Goal: Obtain resource: Obtain resource

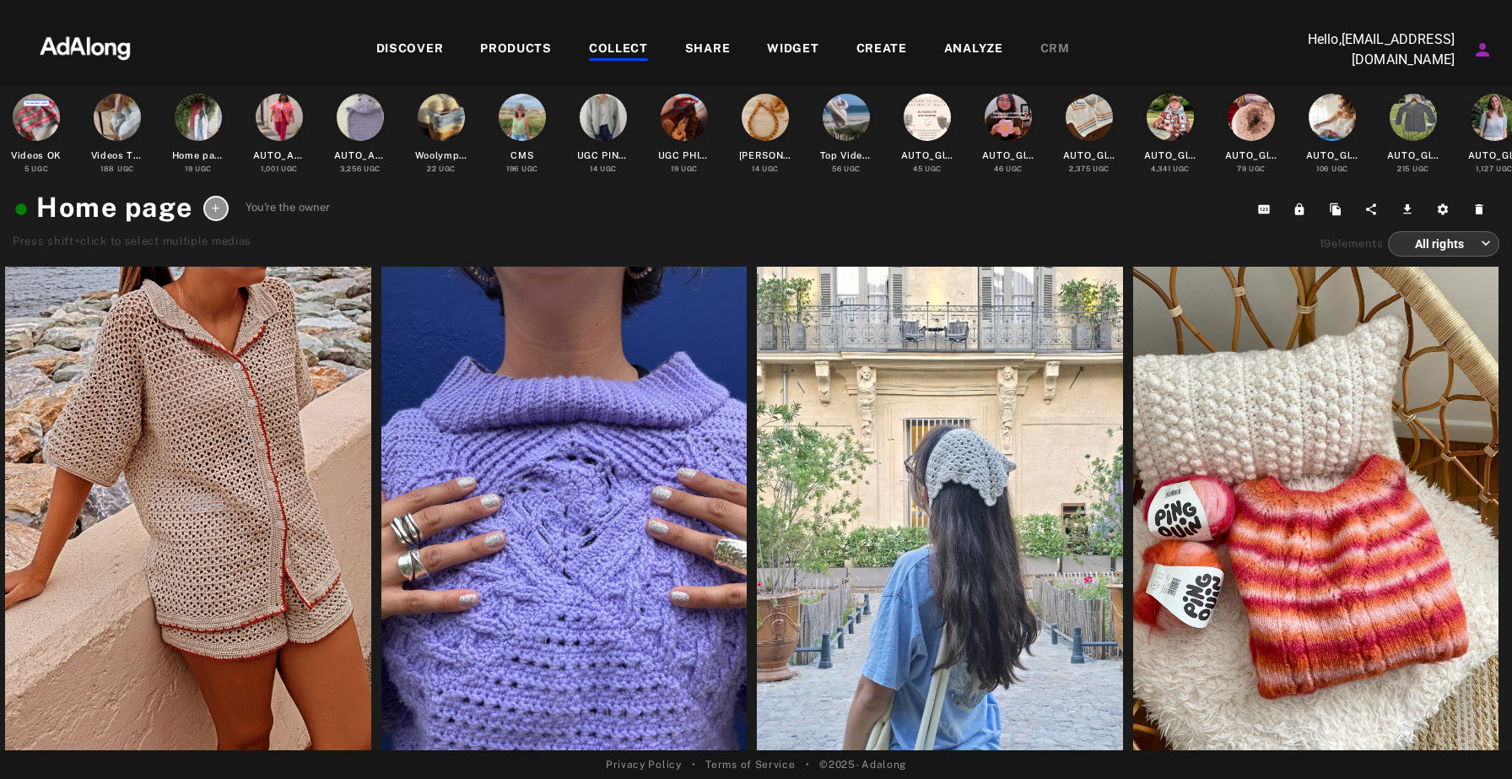
scroll to position [80, 0]
click at [422, 50] on div "DISCOVER" at bounding box center [410, 50] width 68 height 20
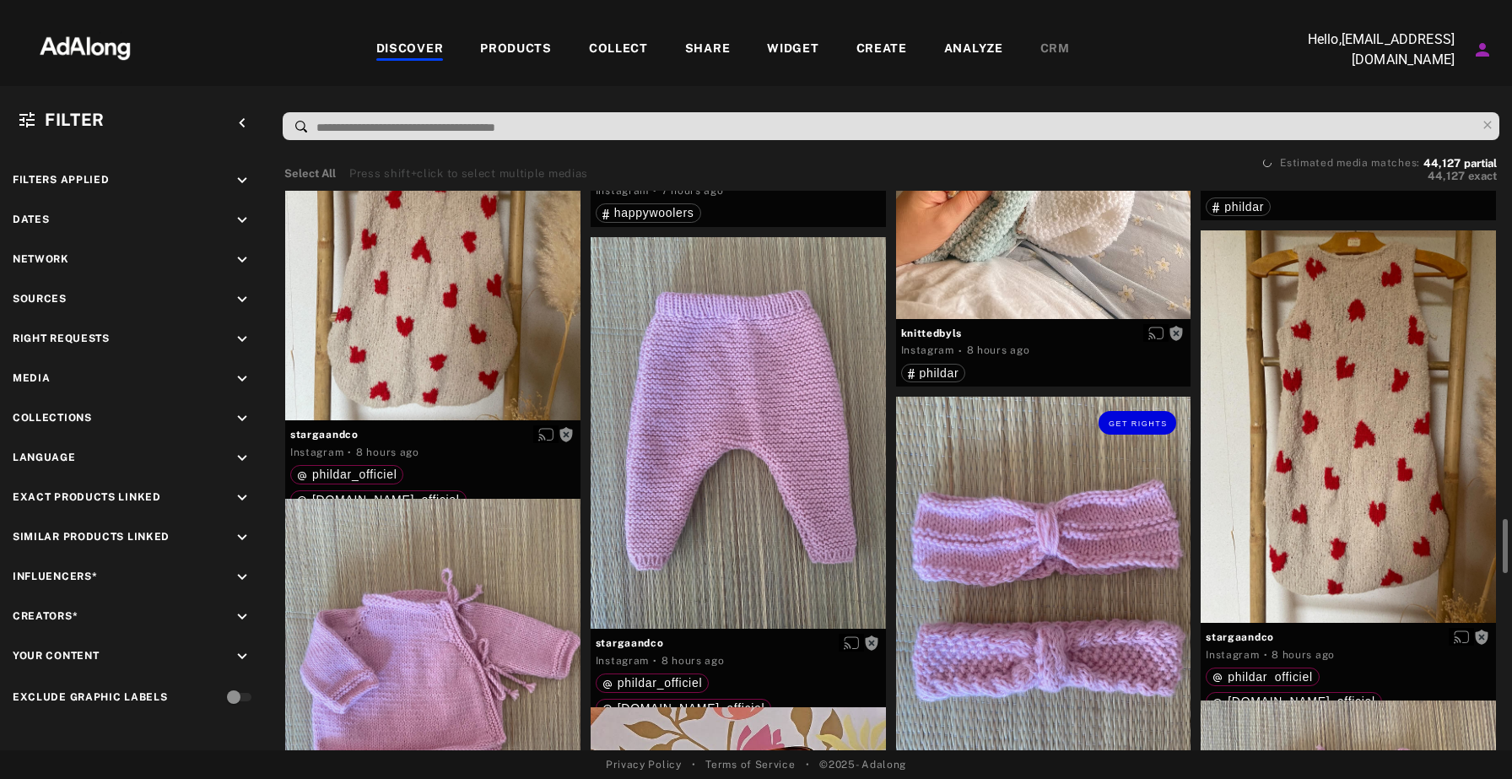
scroll to position [1557, 0]
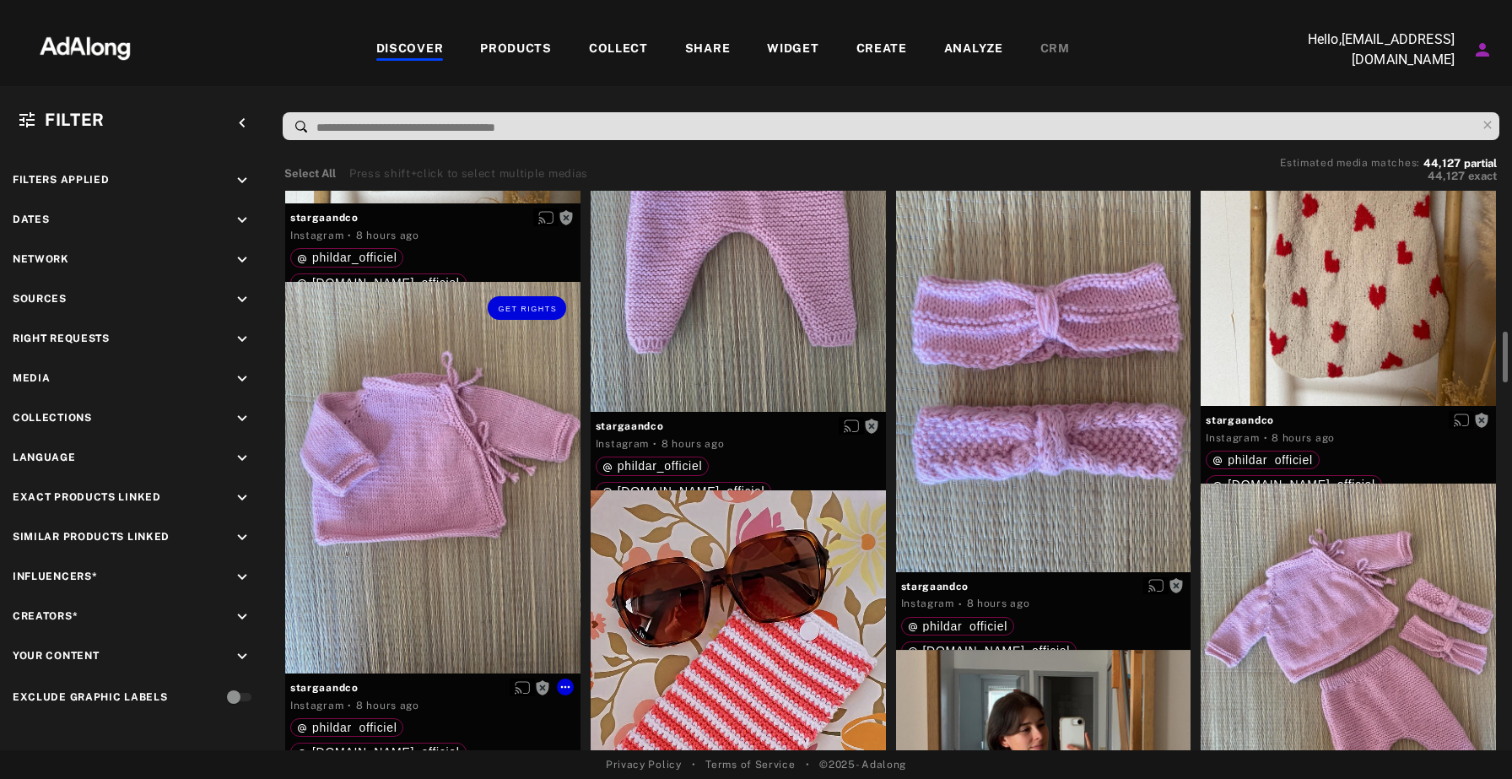
click at [459, 473] on div "Get rights" at bounding box center [432, 478] width 295 height 392
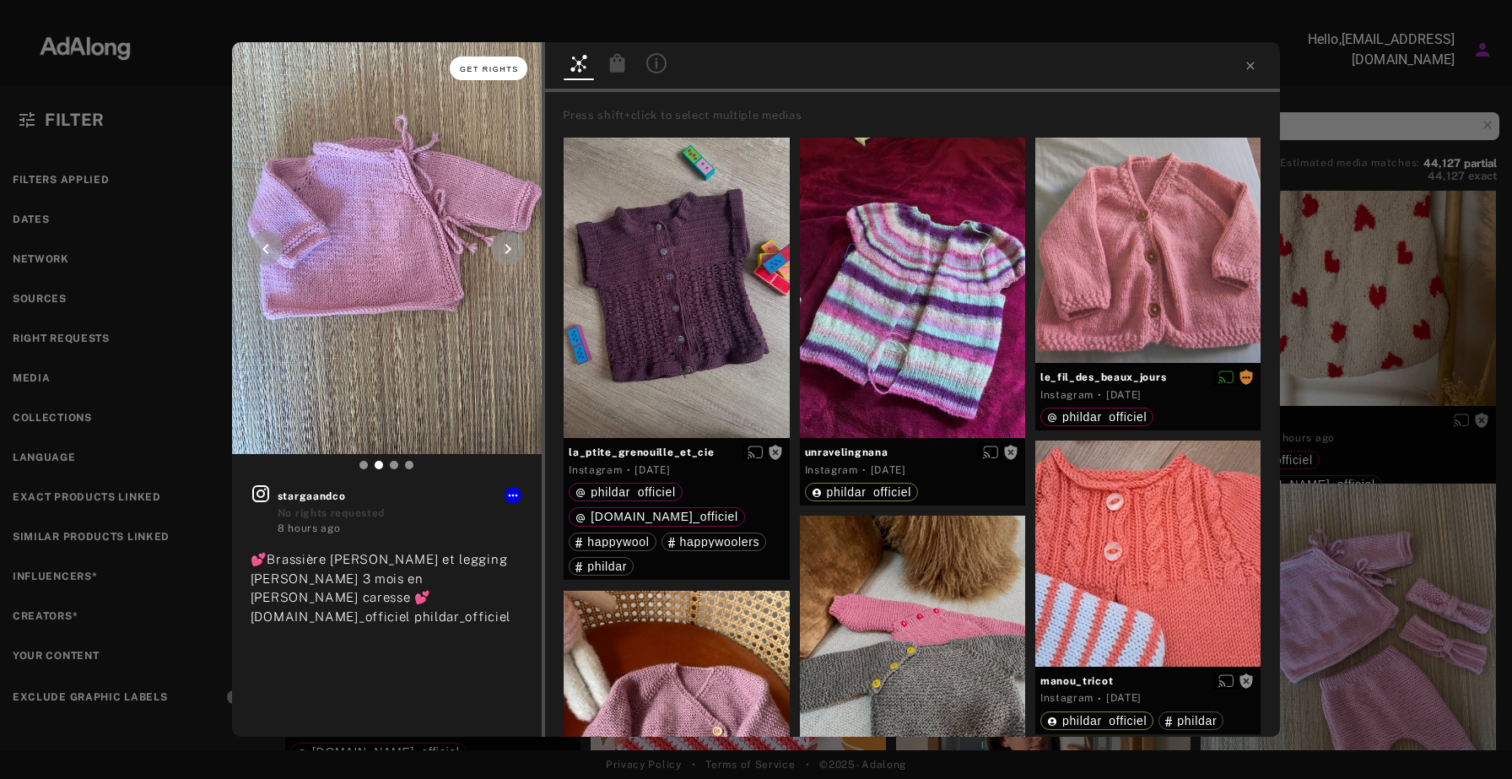
click at [485, 76] on button "Get rights" at bounding box center [489, 69] width 78 height 24
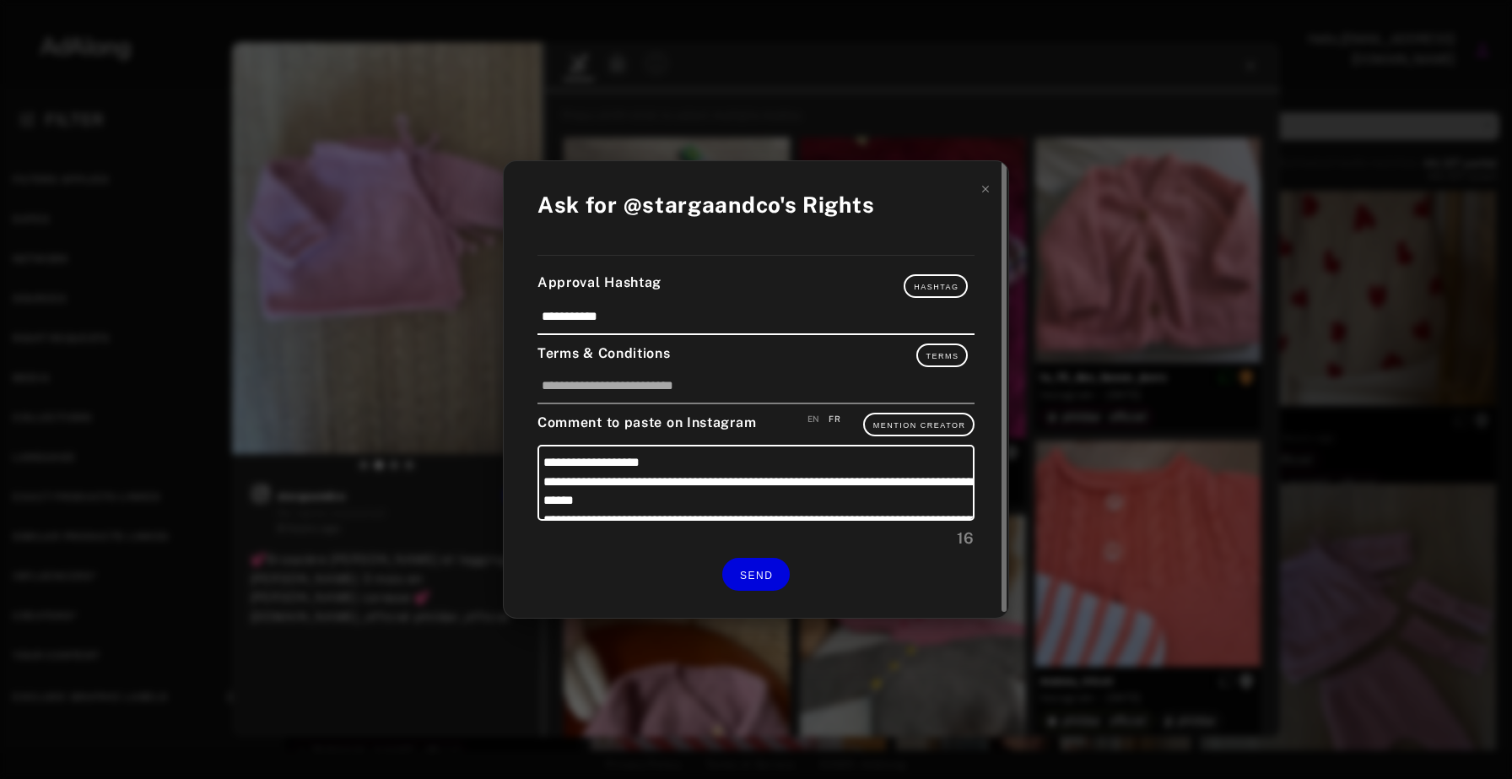
scroll to position [73, 0]
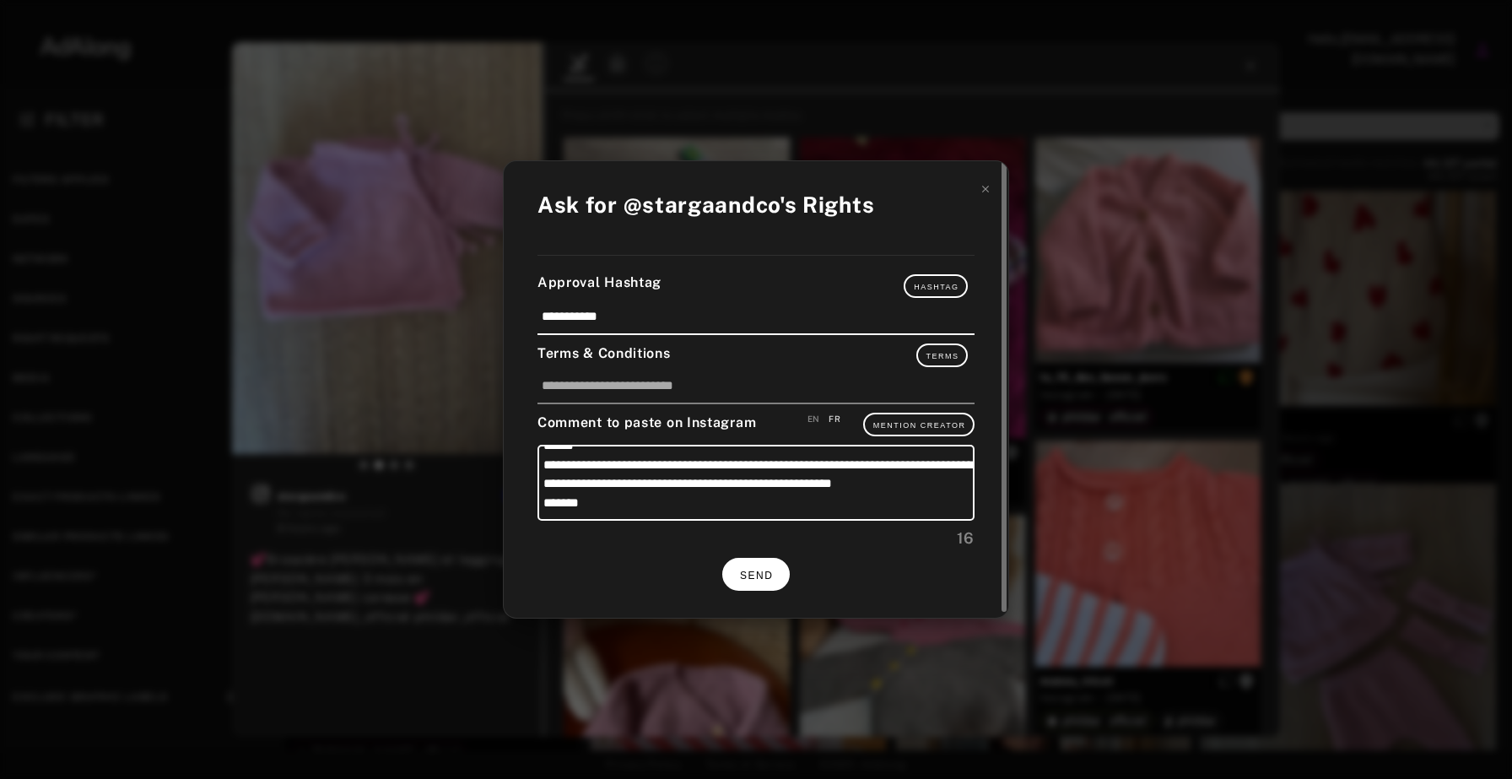
click at [749, 570] on span "SEND" at bounding box center [756, 576] width 33 height 12
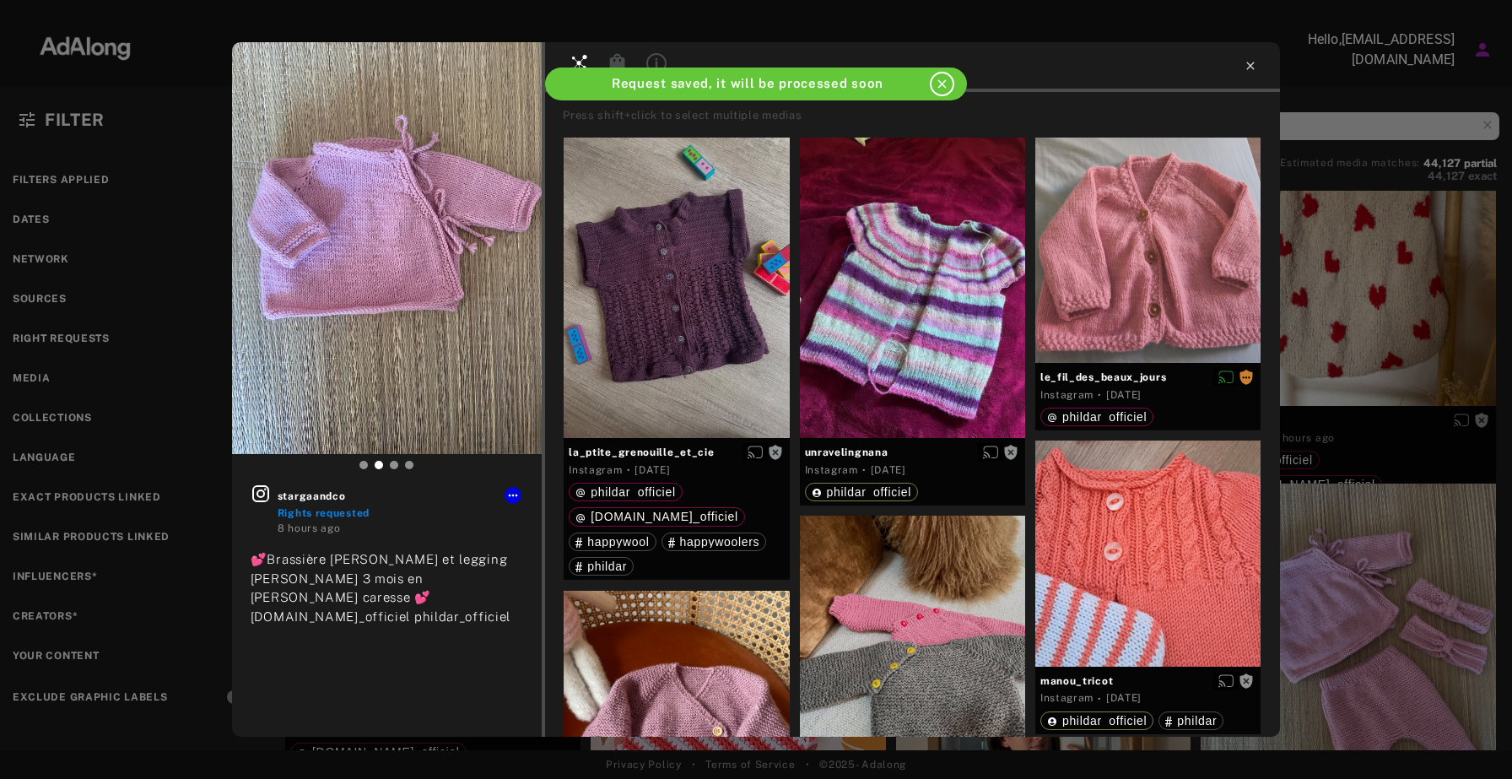
click at [1249, 66] on icon at bounding box center [1251, 66] width 14 height 14
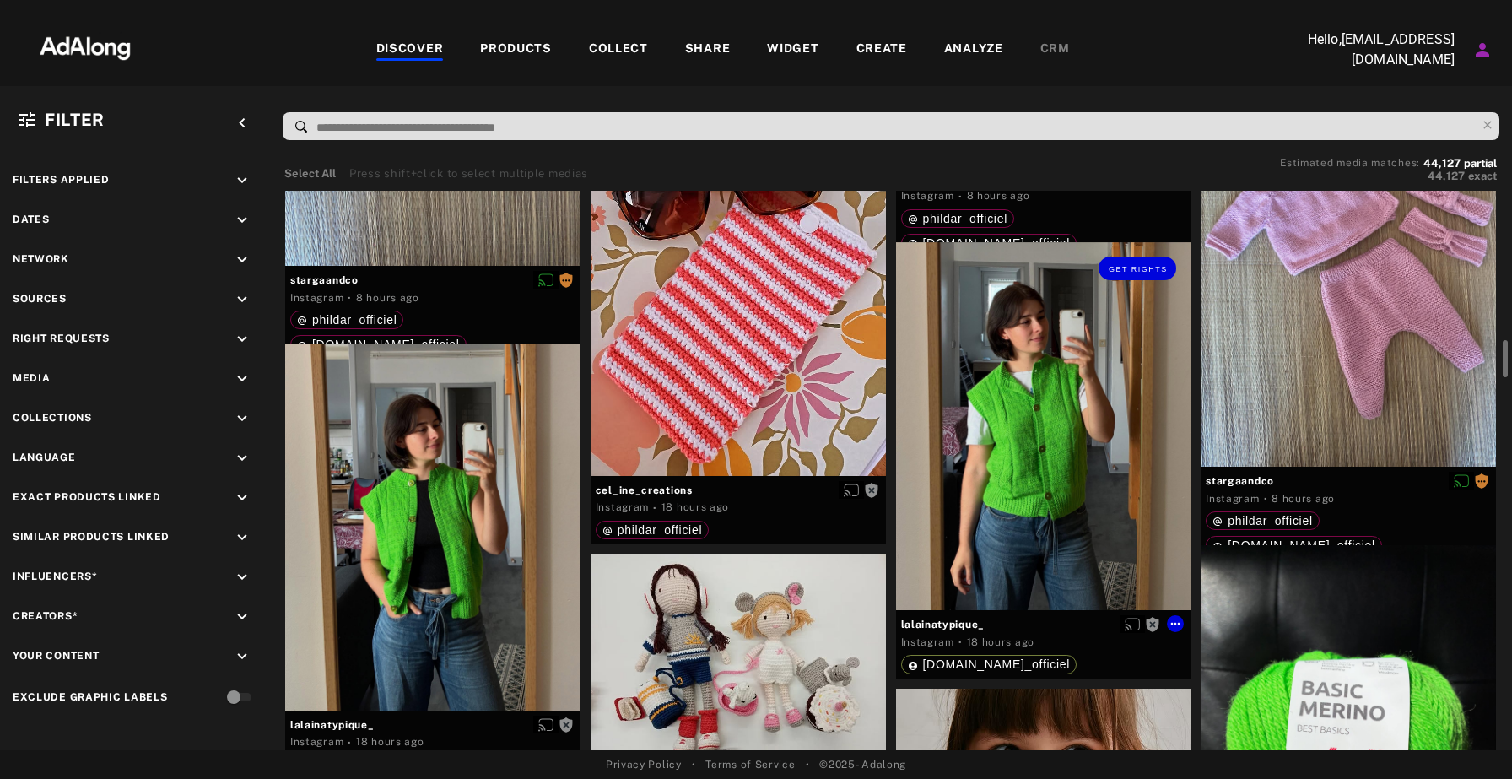
scroll to position [1964, 0]
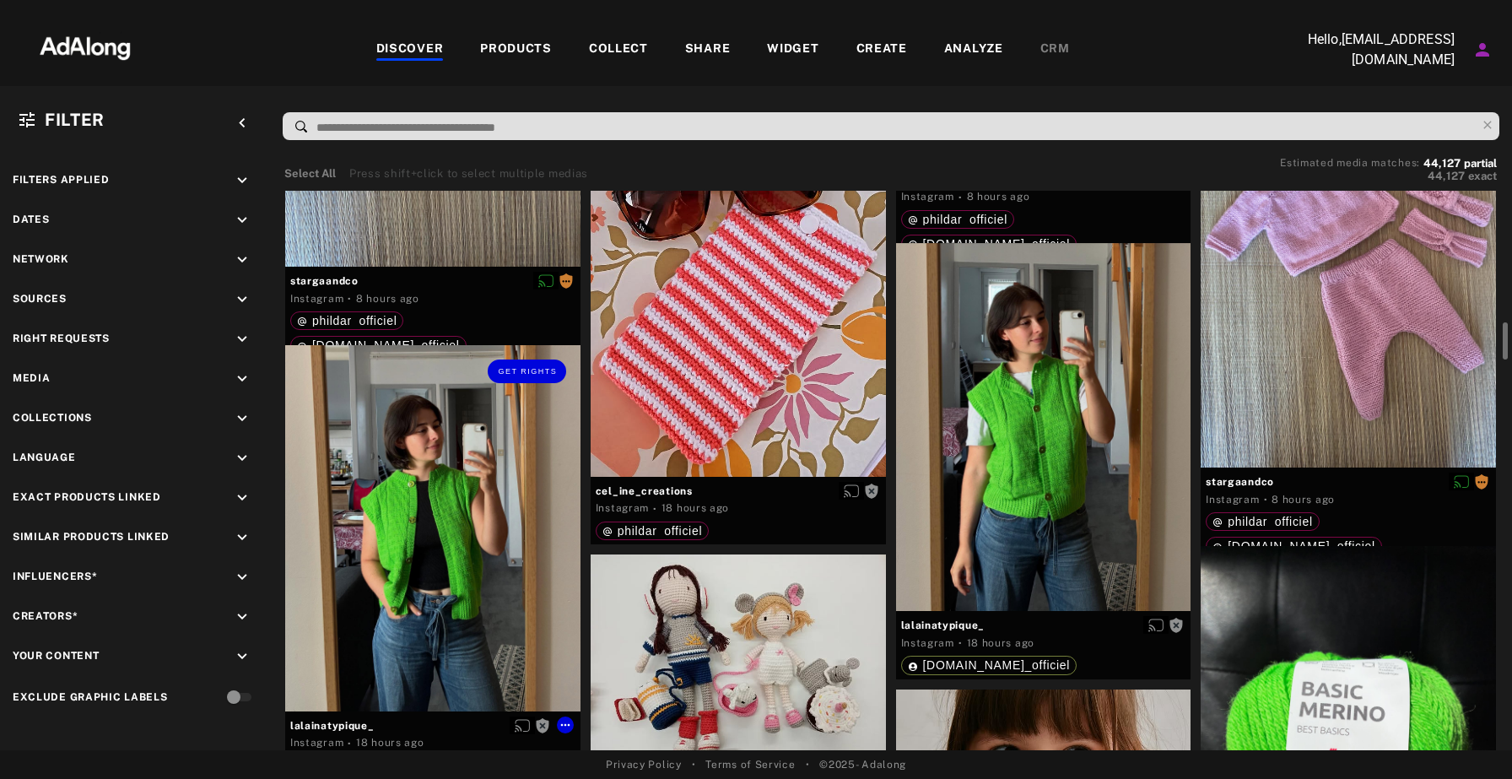
click at [463, 489] on div "Get rights" at bounding box center [432, 528] width 295 height 366
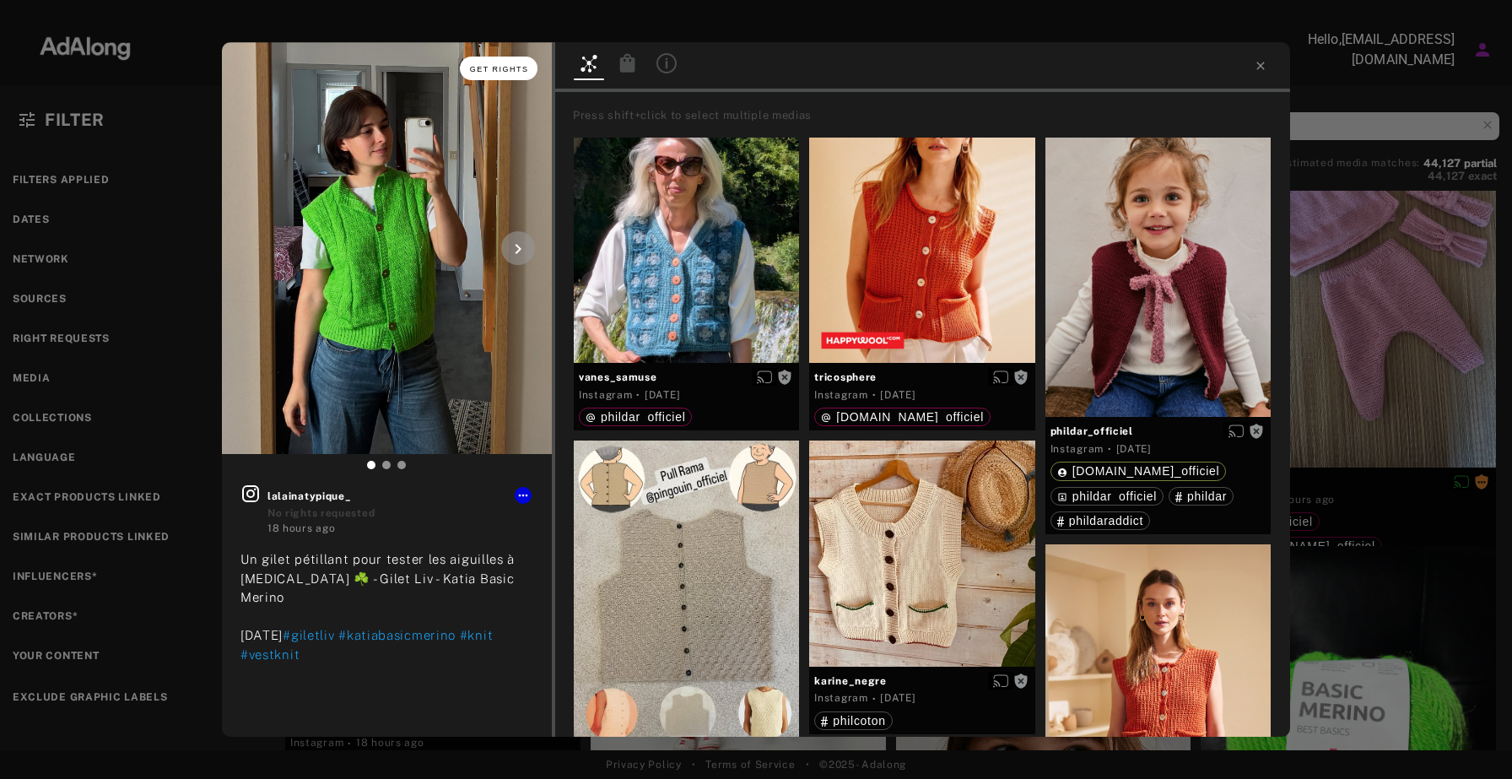
click at [504, 70] on span "Get rights" at bounding box center [499, 69] width 59 height 8
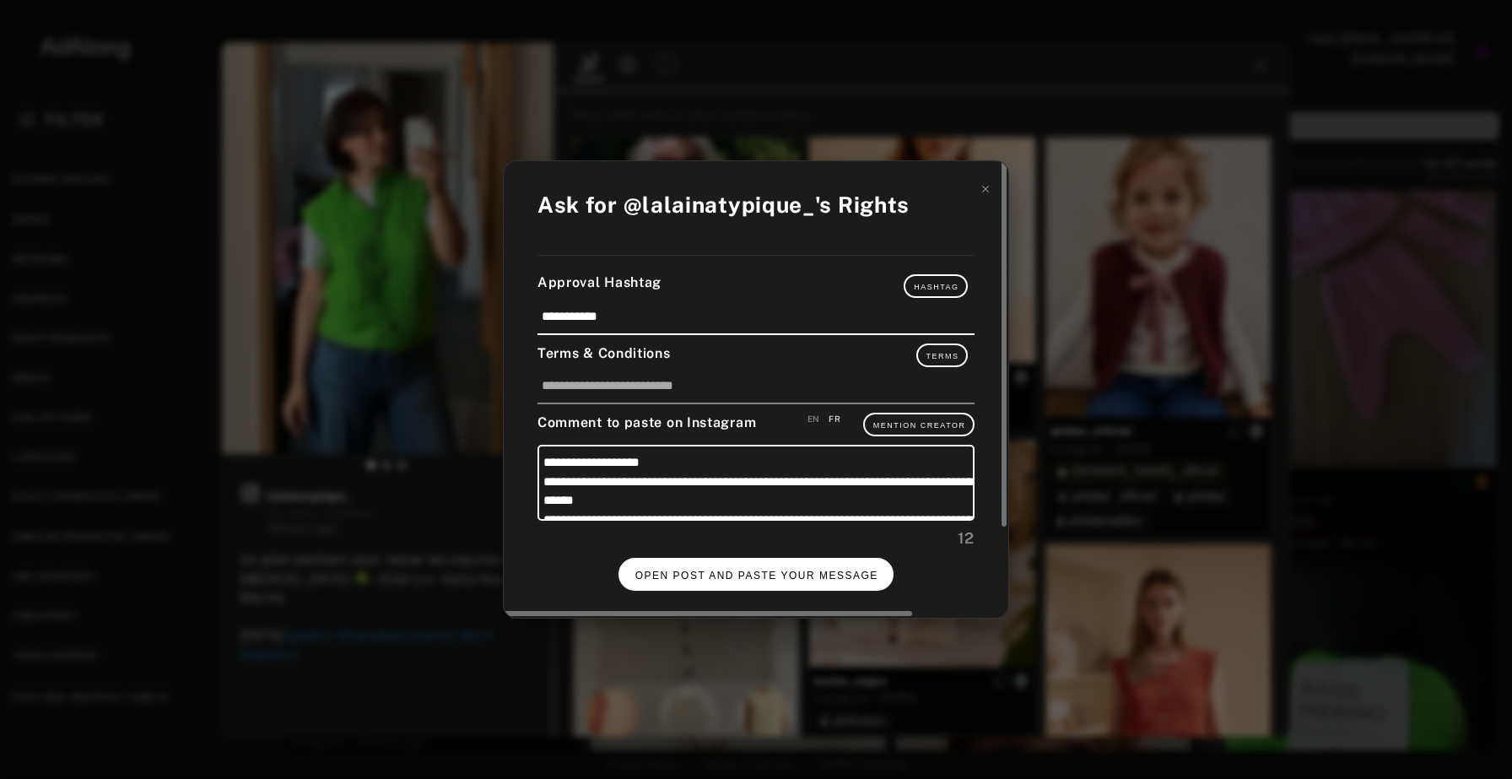
click at [793, 570] on span "OPEN POST AND PASTE YOUR MESSAGE" at bounding box center [756, 576] width 243 height 12
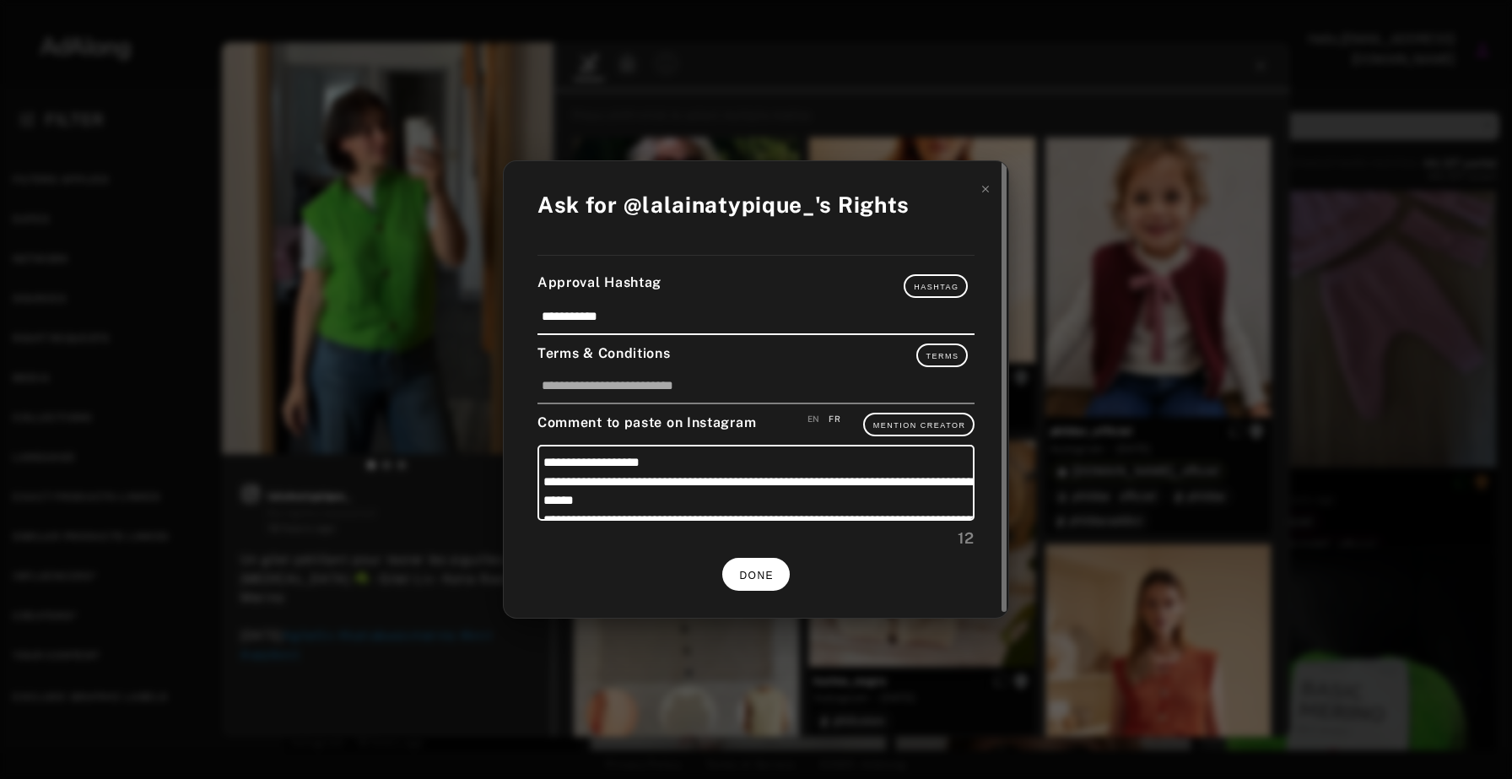
click at [759, 574] on span "DONE" at bounding box center [756, 576] width 35 height 12
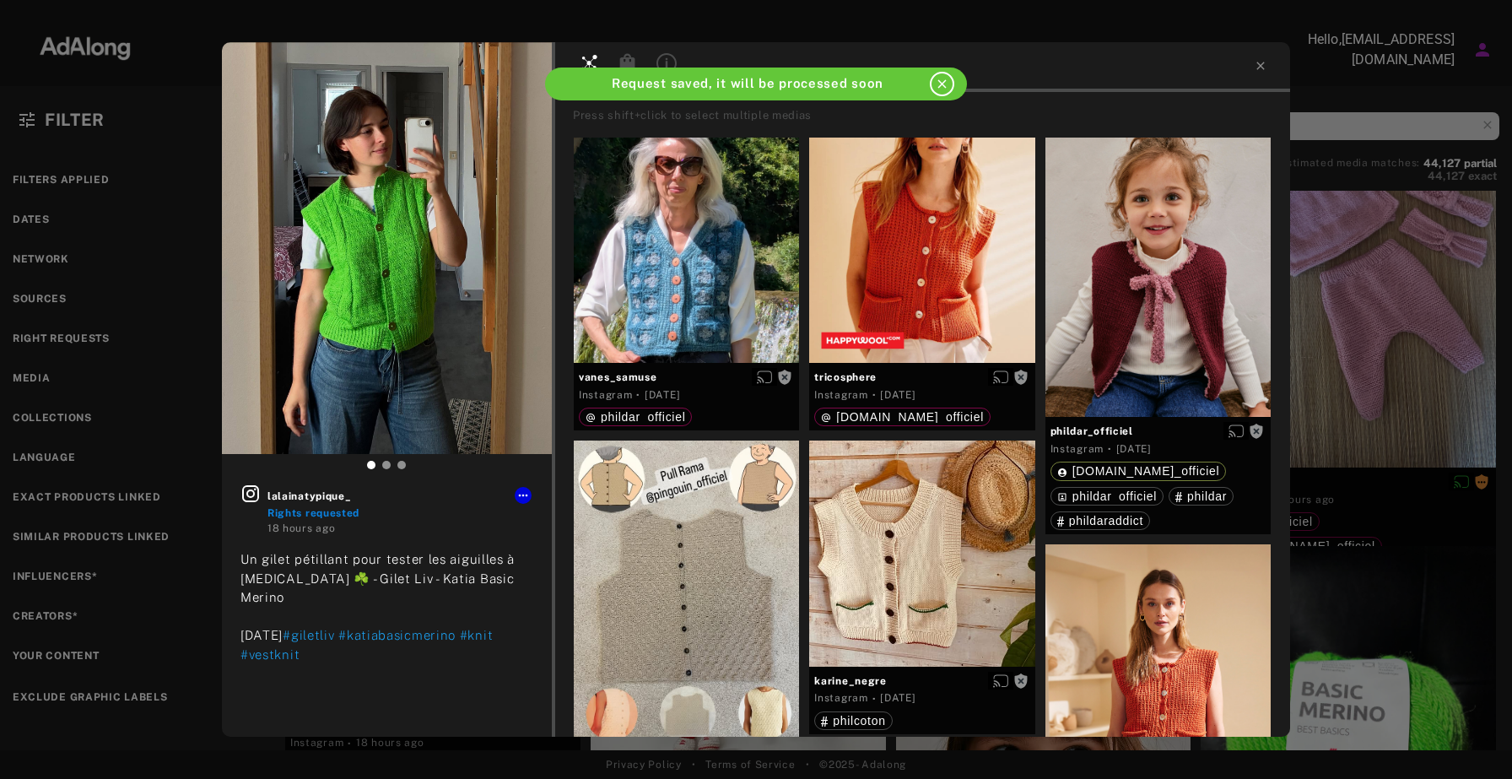
click at [1248, 68] on div at bounding box center [922, 67] width 735 height 50
click at [1260, 66] on icon at bounding box center [1260, 66] width 8 height 8
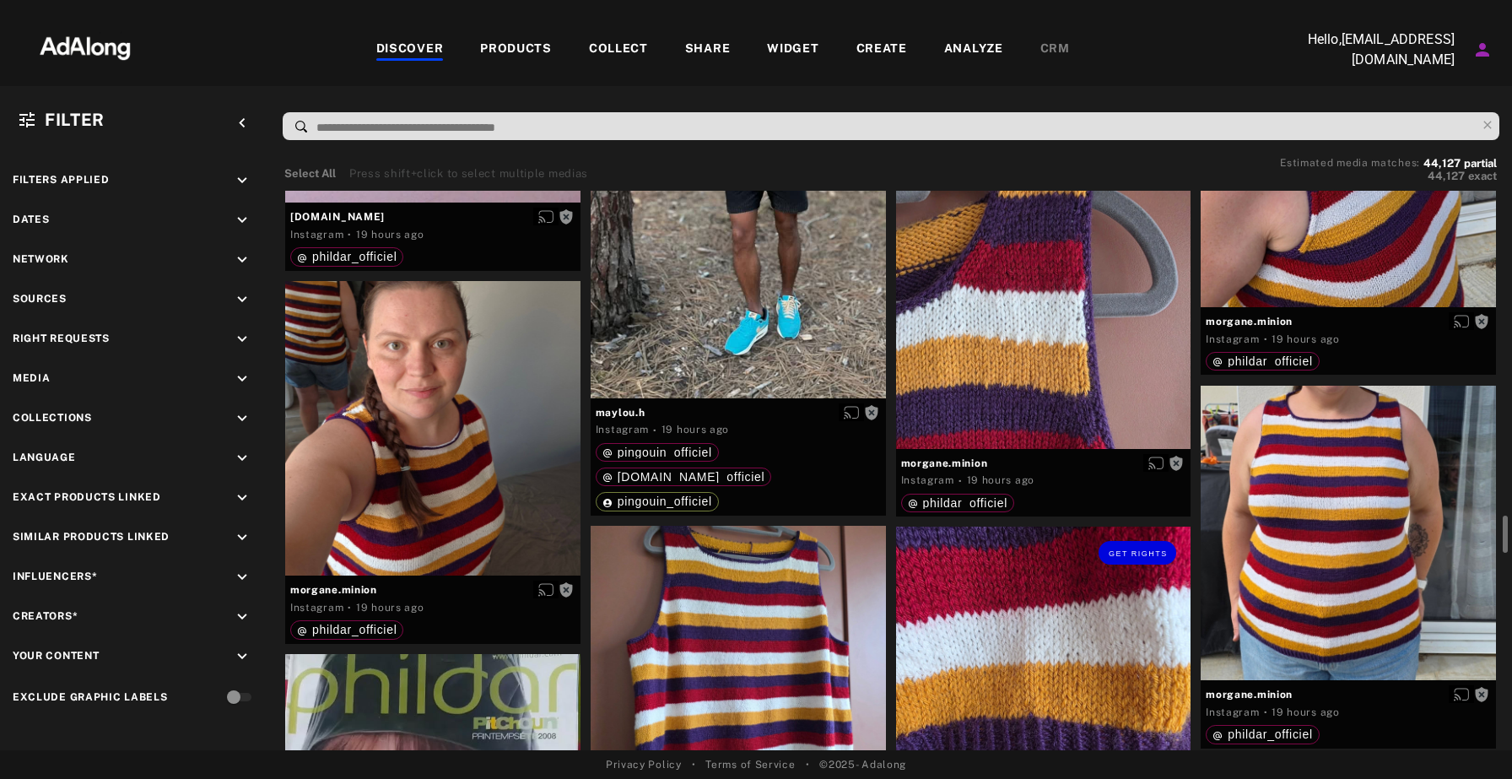
scroll to position [2856, 0]
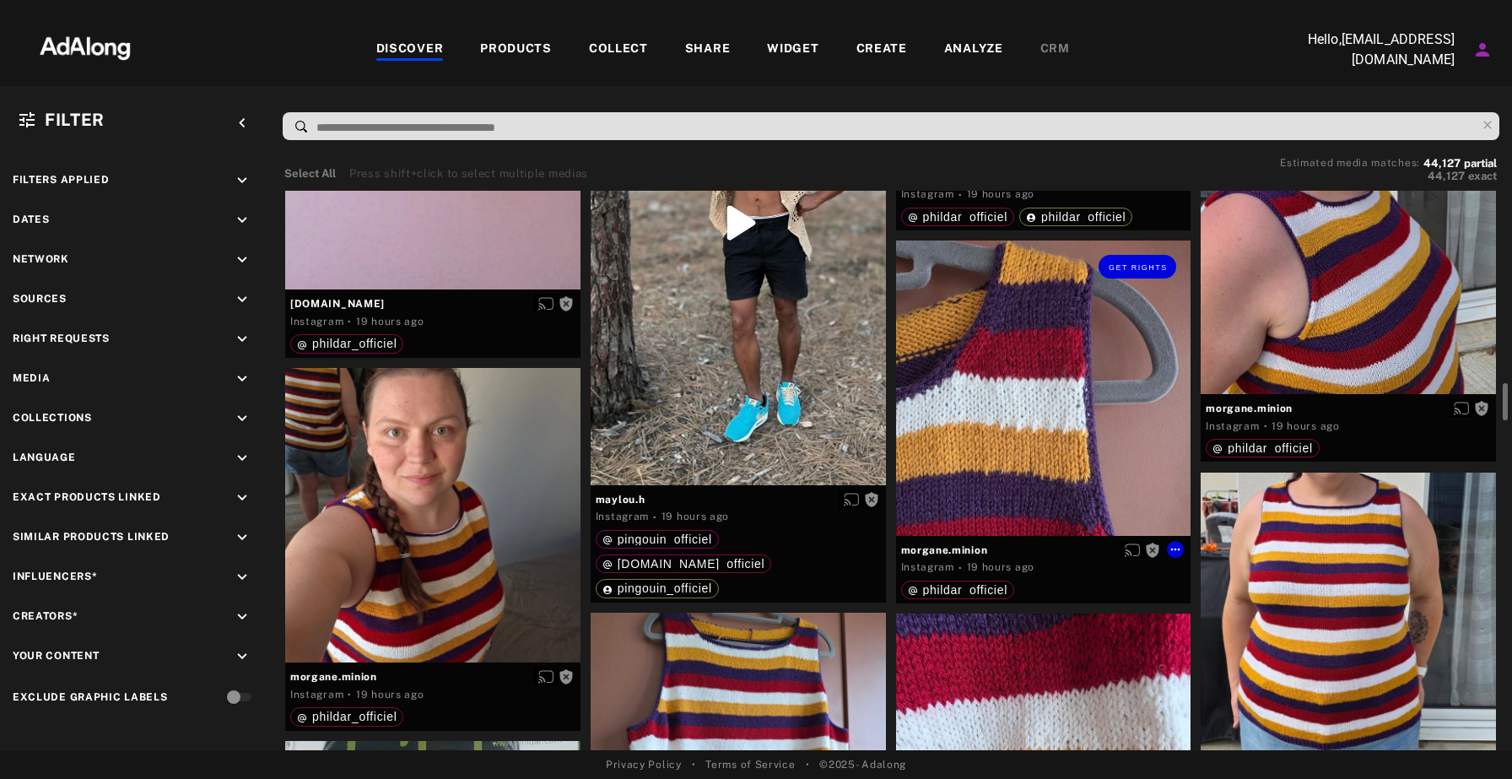
click at [1066, 369] on div "Get rights" at bounding box center [1043, 387] width 295 height 295
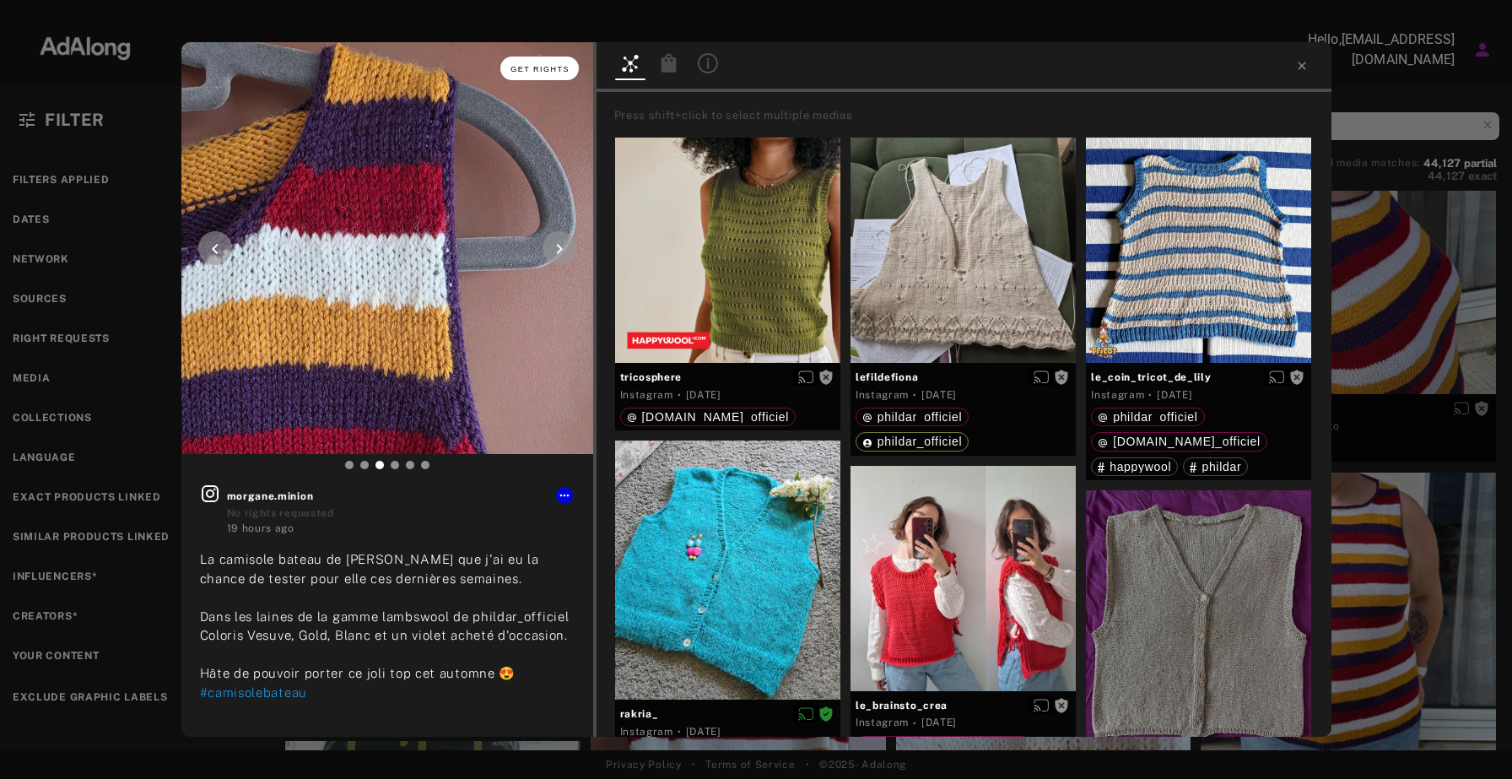
click at [538, 70] on span "Get rights" at bounding box center [540, 69] width 59 height 8
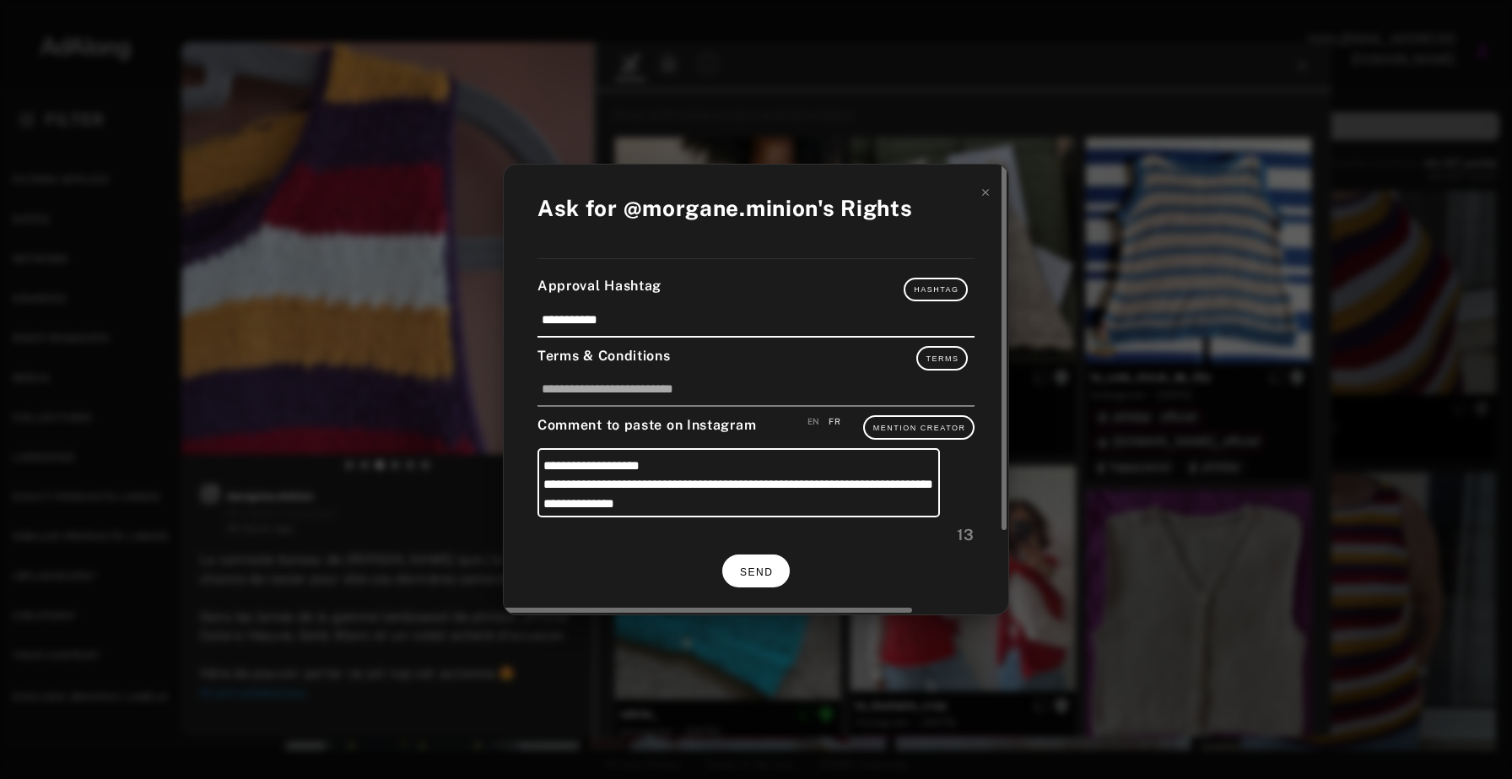
click at [754, 561] on button "SEND" at bounding box center [756, 570] width 68 height 33
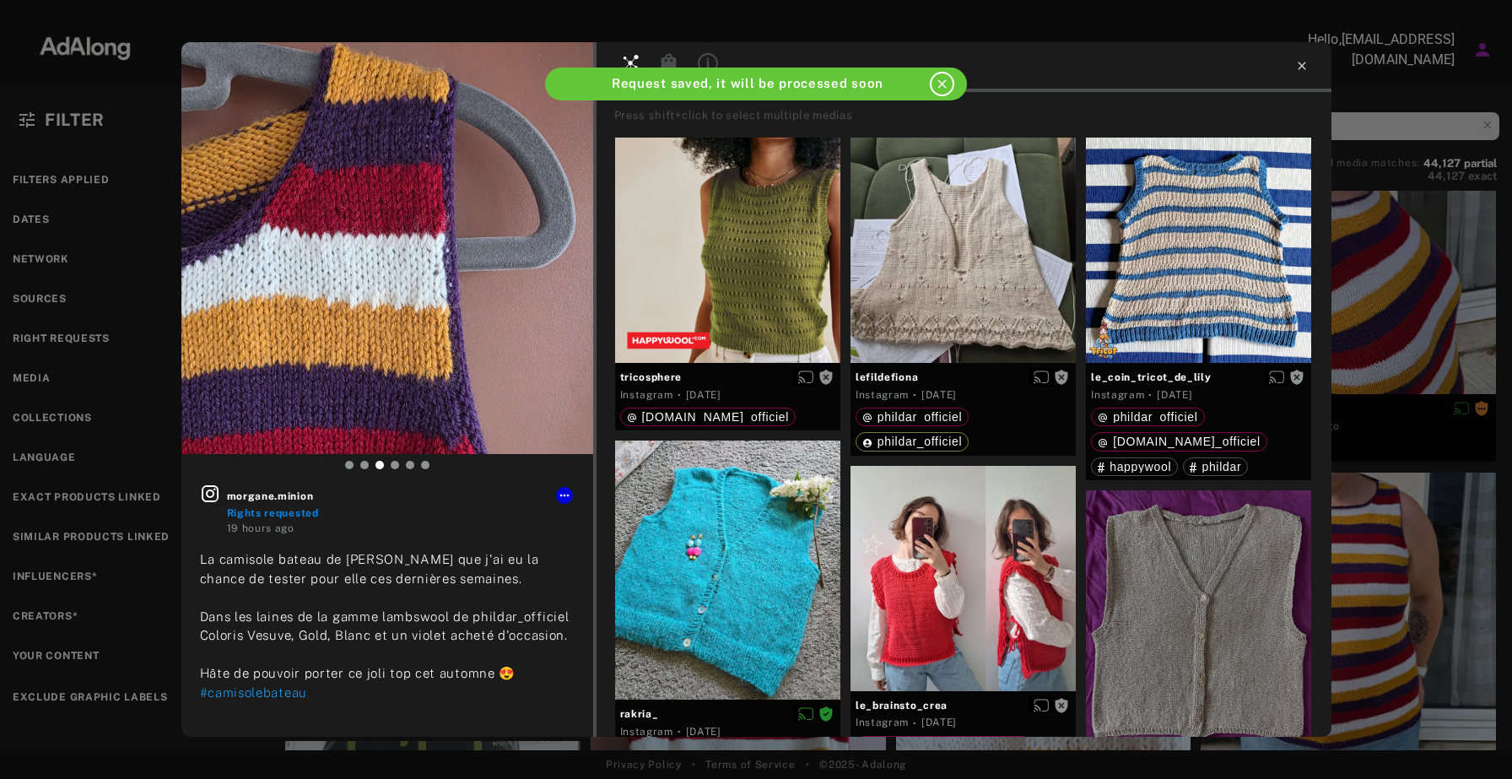
click at [1305, 67] on icon at bounding box center [1302, 66] width 14 height 14
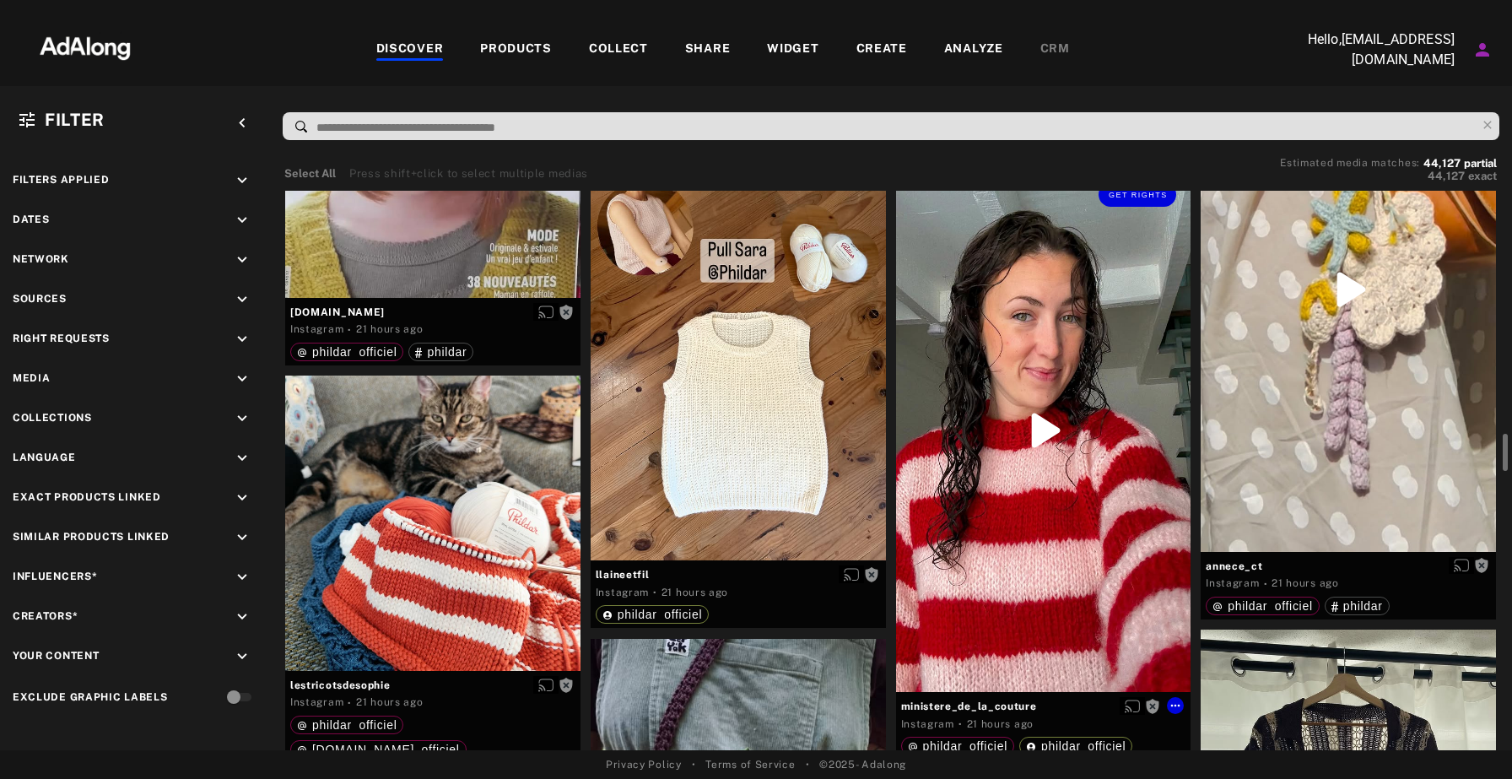
scroll to position [3671, 0]
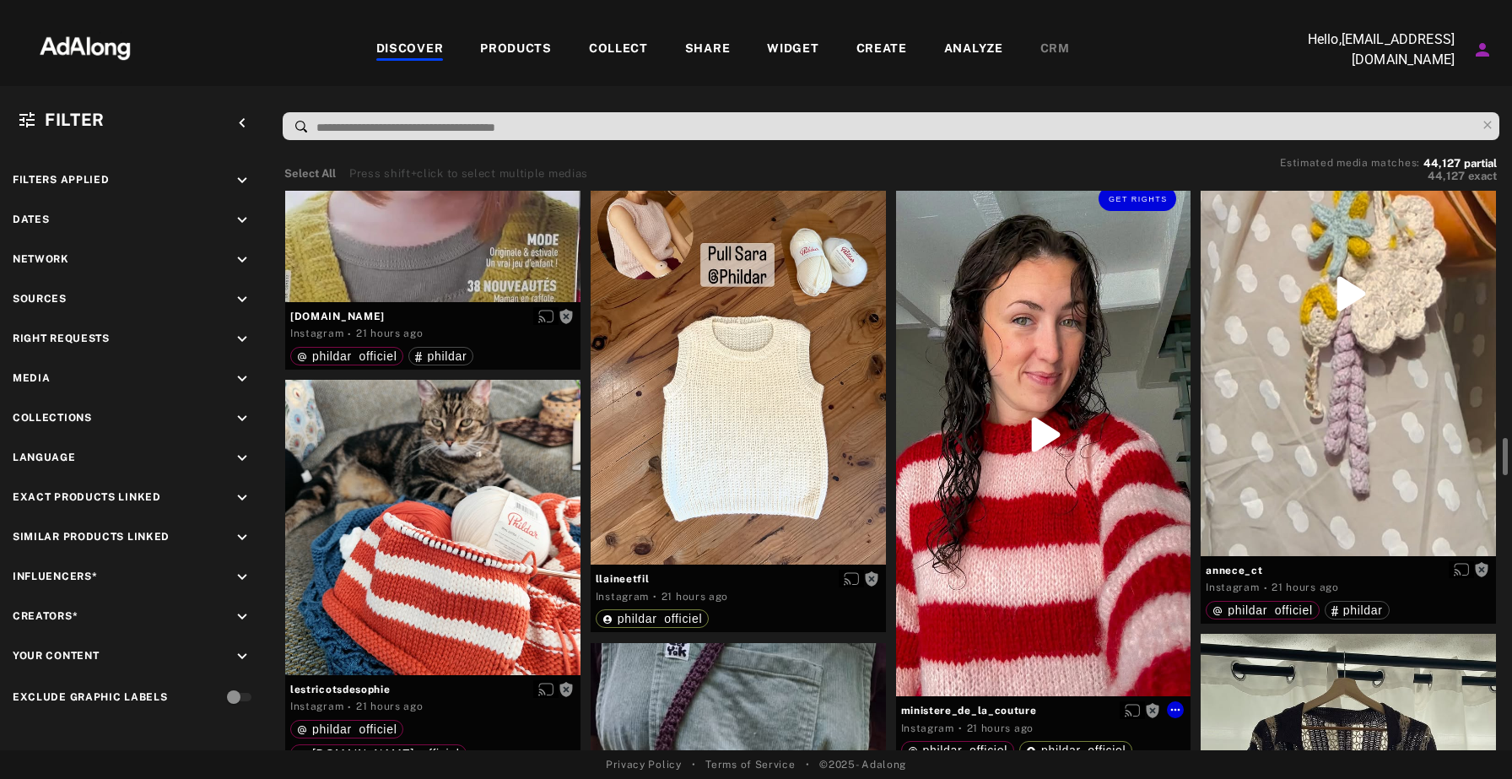
click at [1116, 374] on div "Get rights" at bounding box center [1043, 434] width 295 height 524
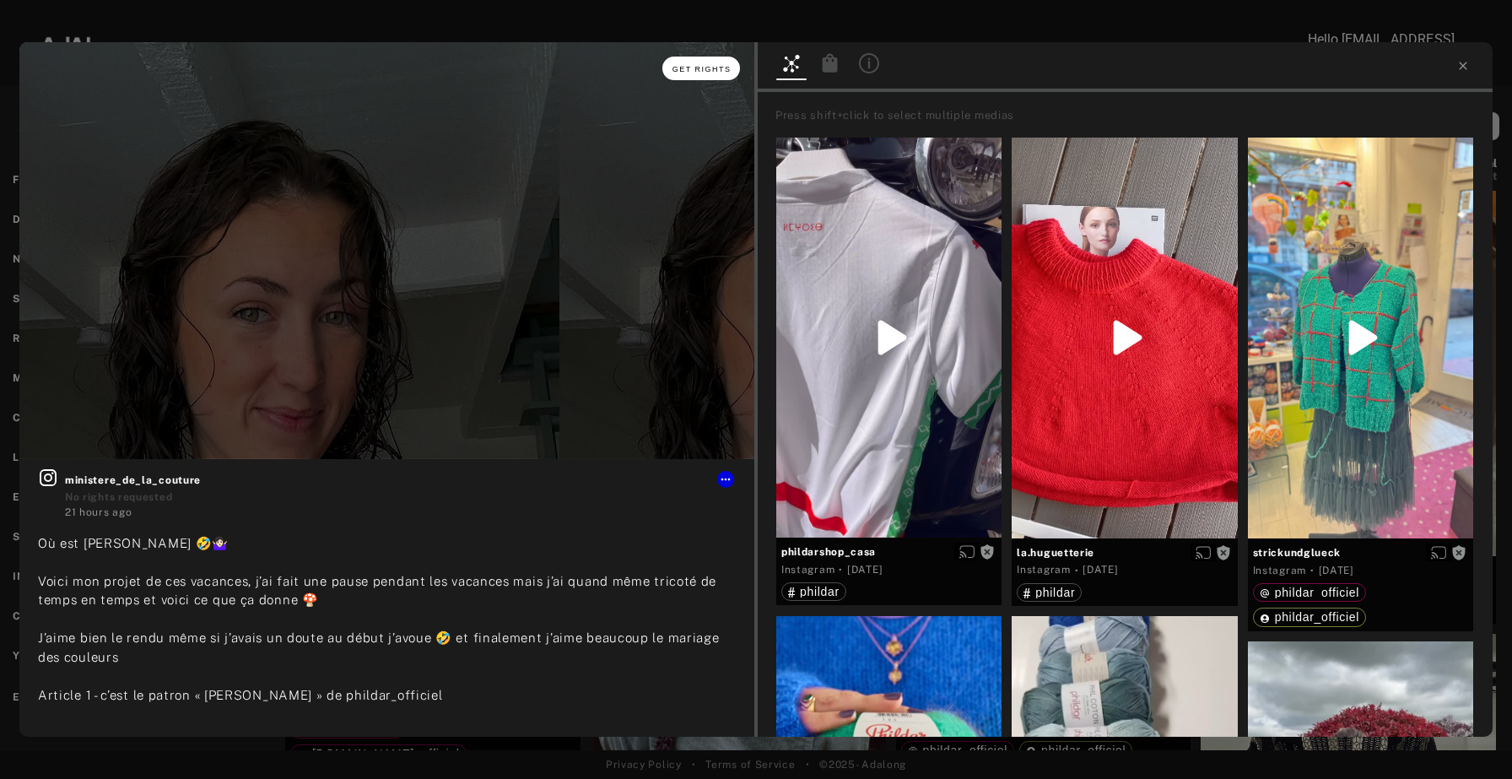
click at [713, 67] on span "Get rights" at bounding box center [702, 69] width 59 height 8
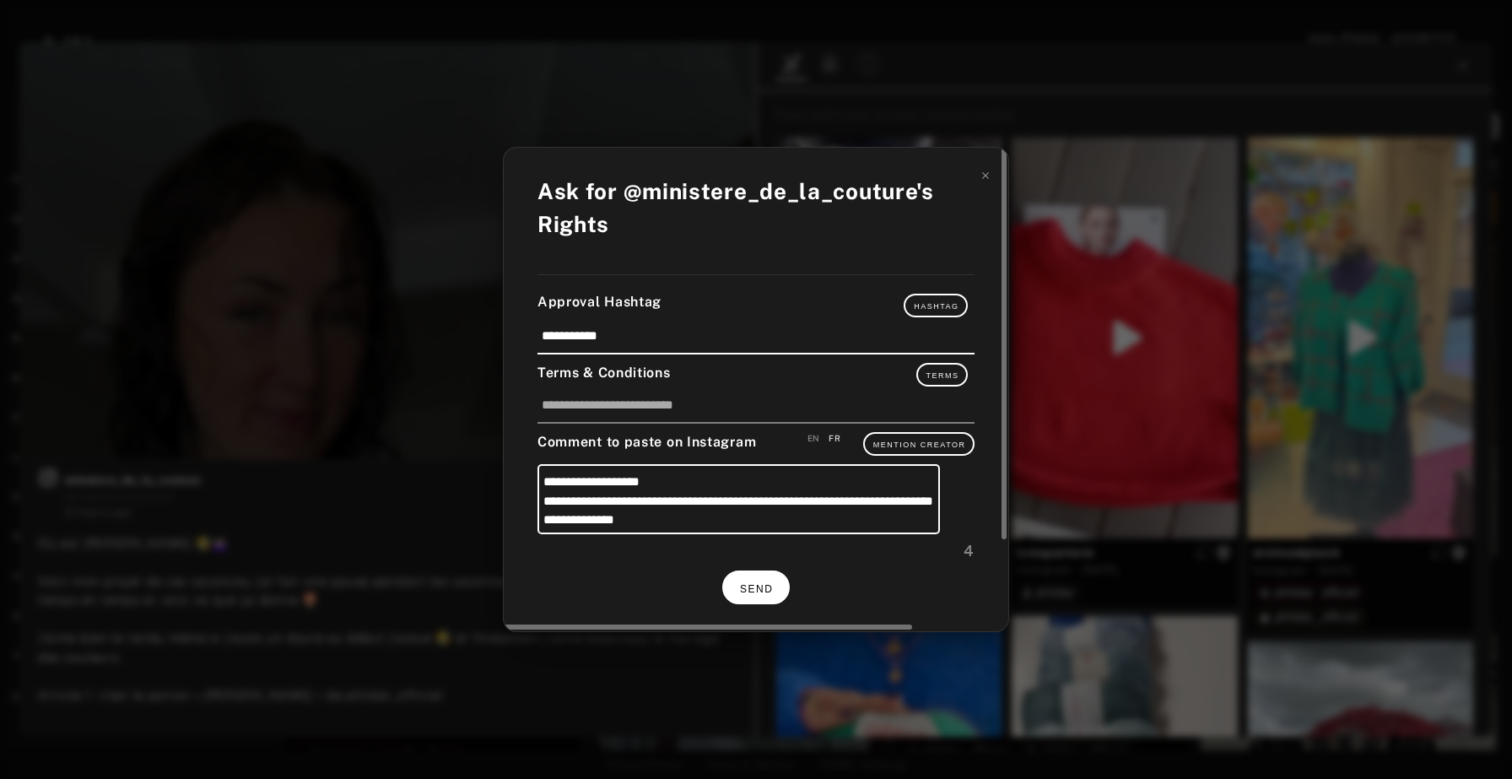
click at [749, 587] on span "SEND" at bounding box center [756, 589] width 33 height 12
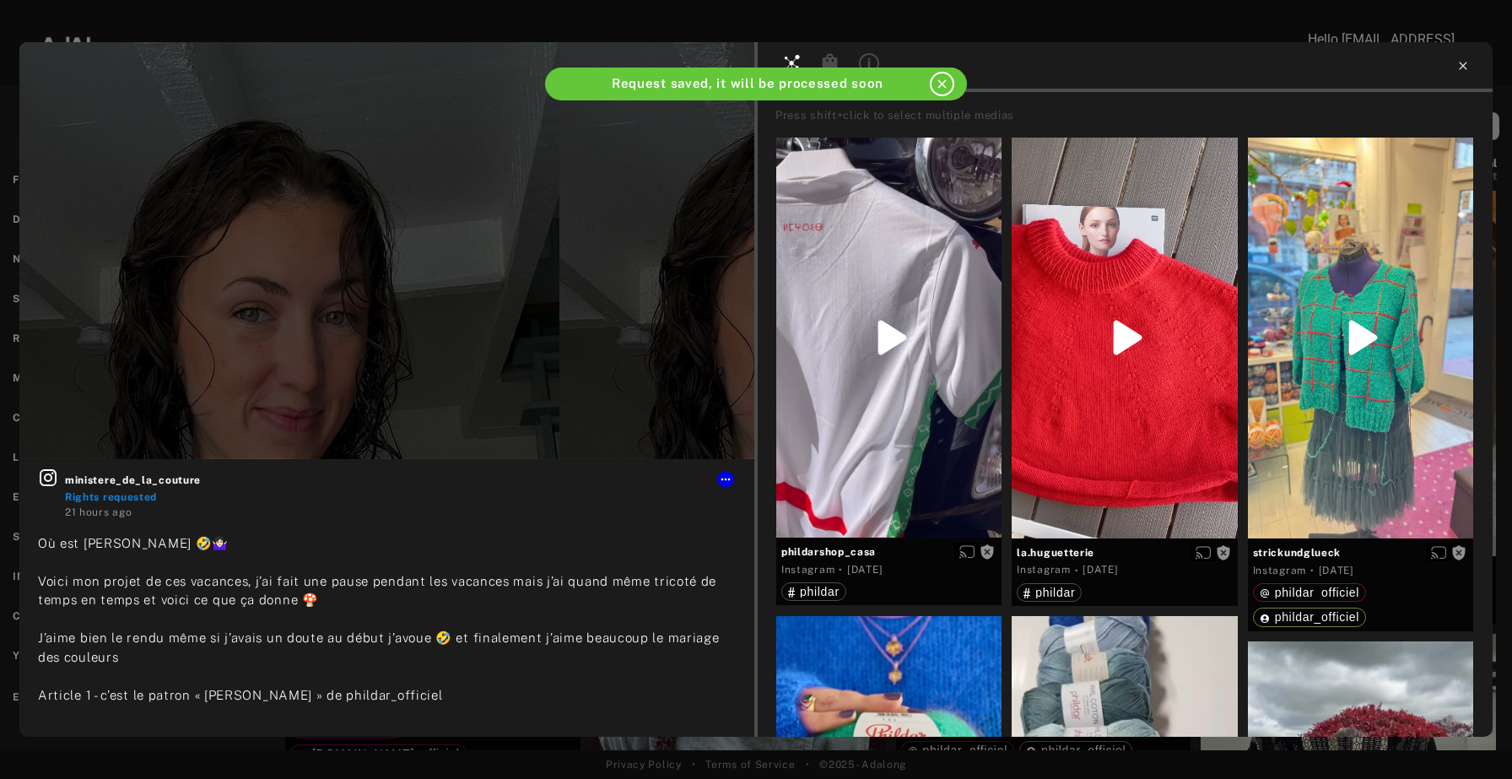
click at [1459, 61] on icon at bounding box center [1463, 66] width 14 height 14
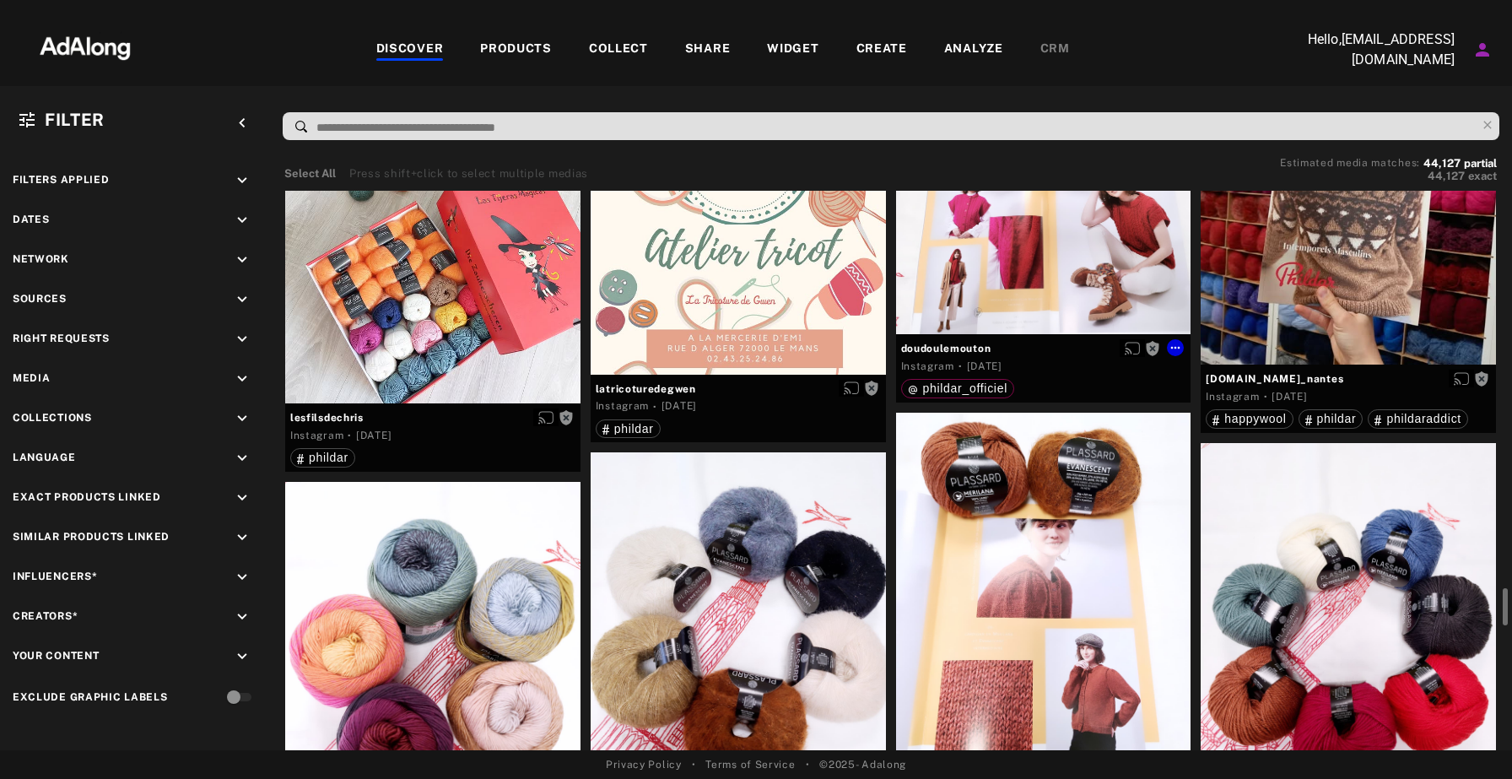
scroll to position [6166, 0]
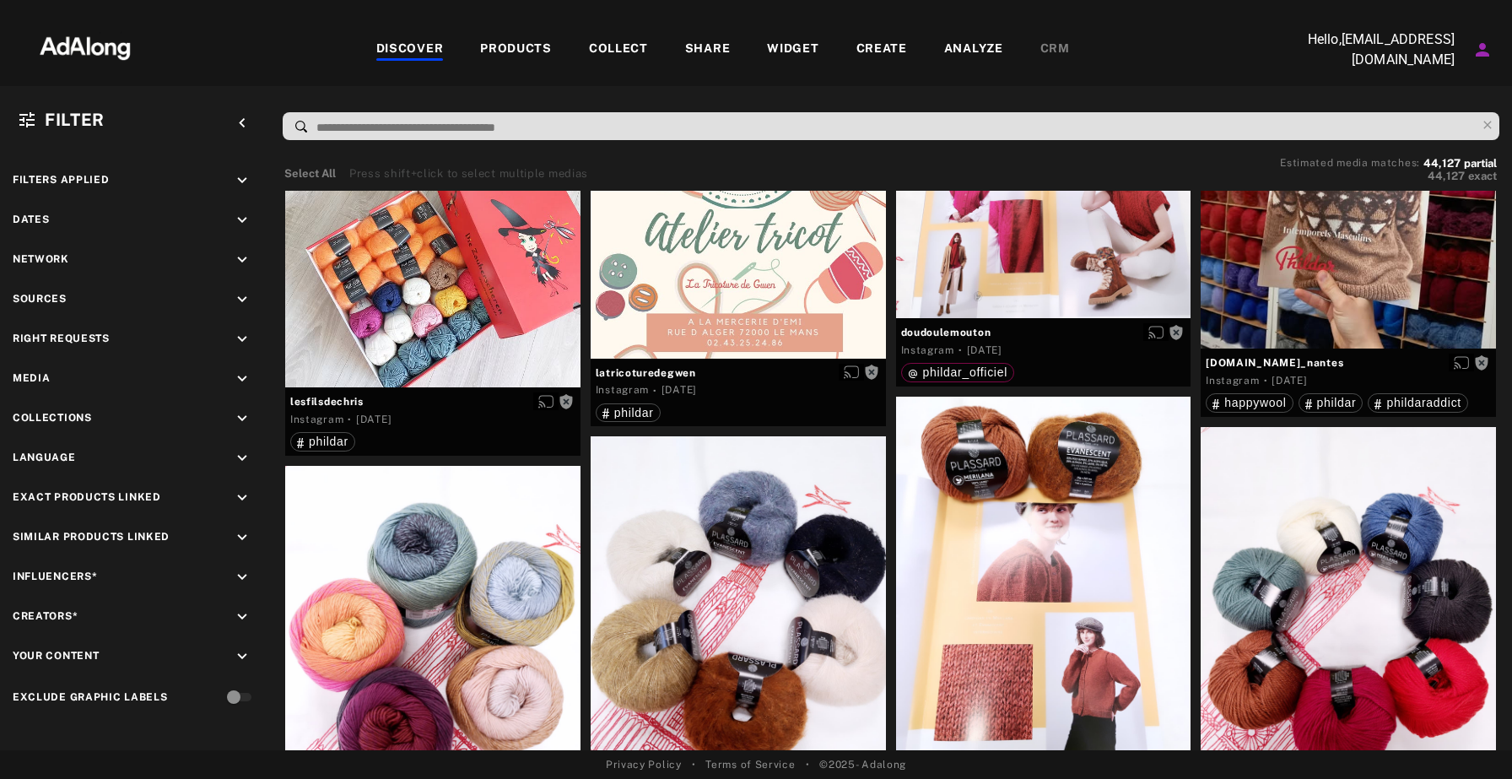
click at [624, 46] on div "COLLECT" at bounding box center [618, 50] width 59 height 20
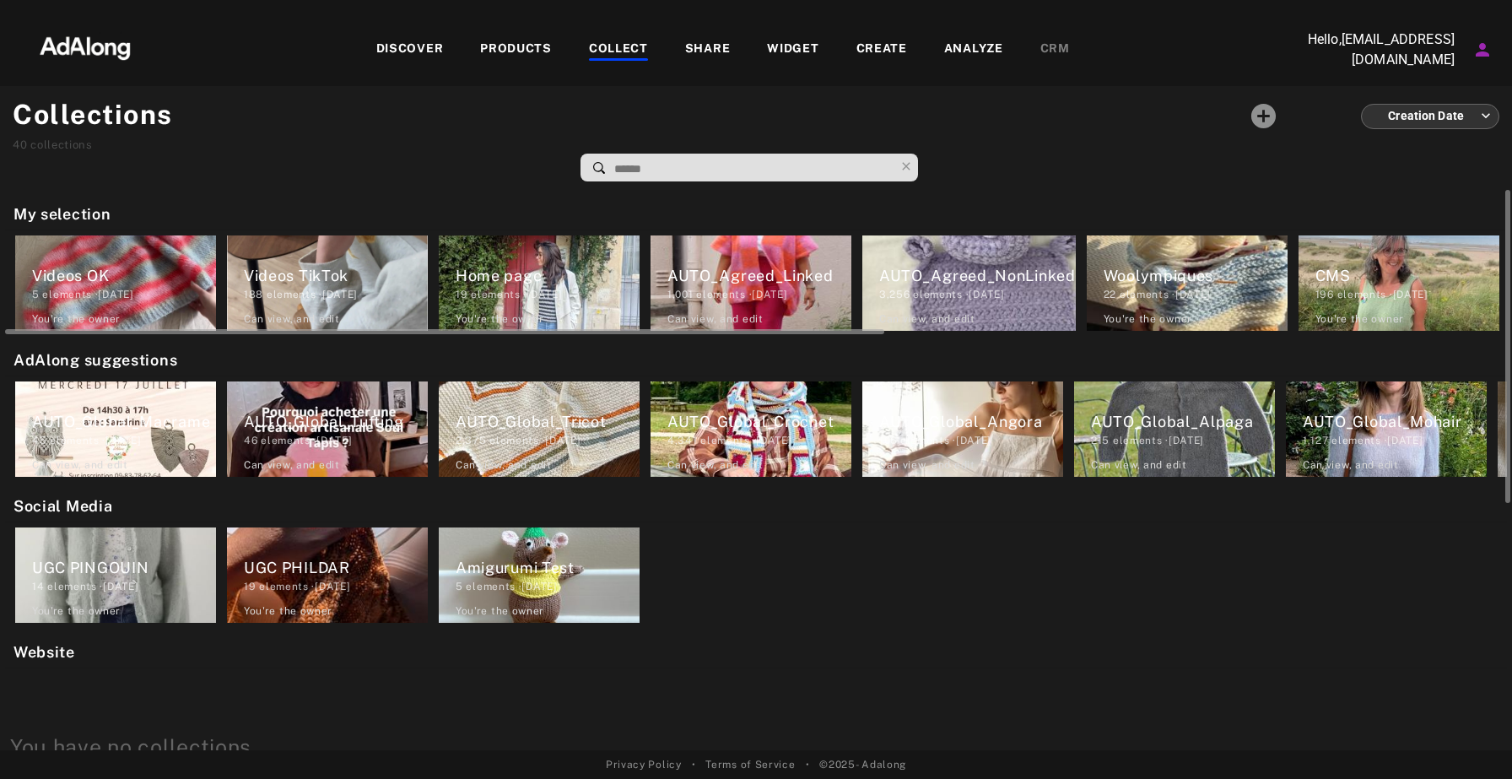
click at [926, 264] on div "AUTO_Agreed_NonLinked" at bounding box center [977, 275] width 197 height 23
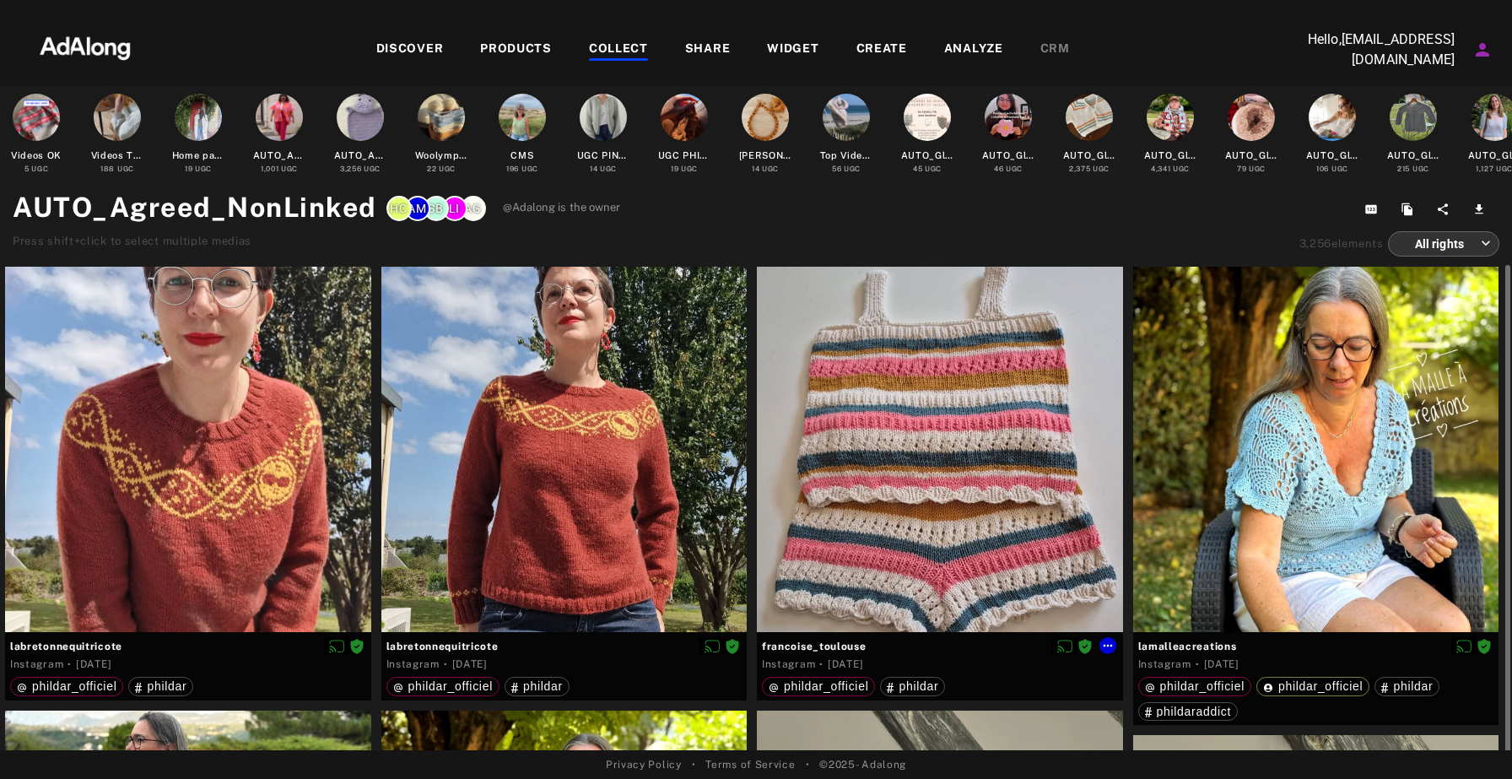
scroll to position [52, 0]
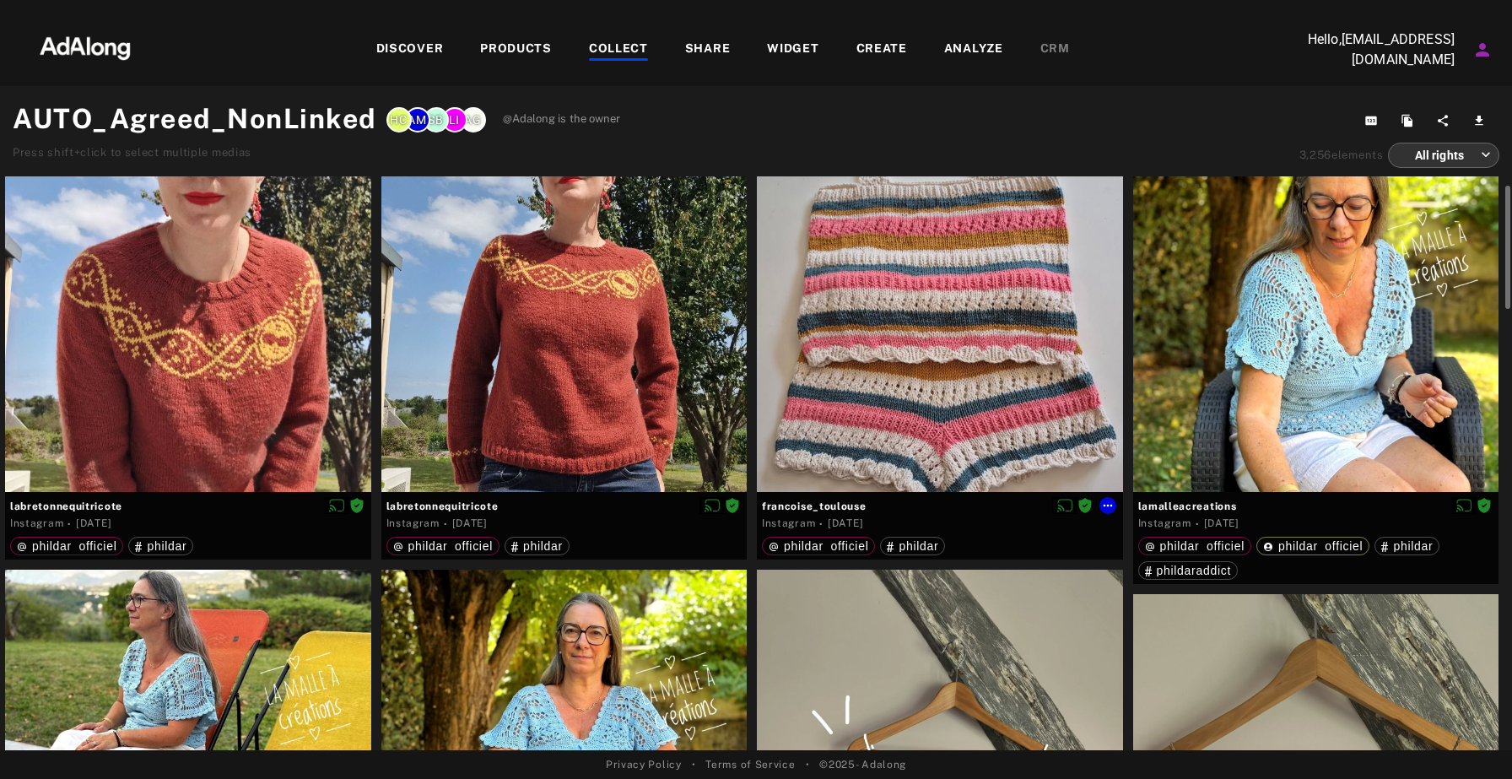
click at [936, 375] on div at bounding box center [940, 309] width 366 height 366
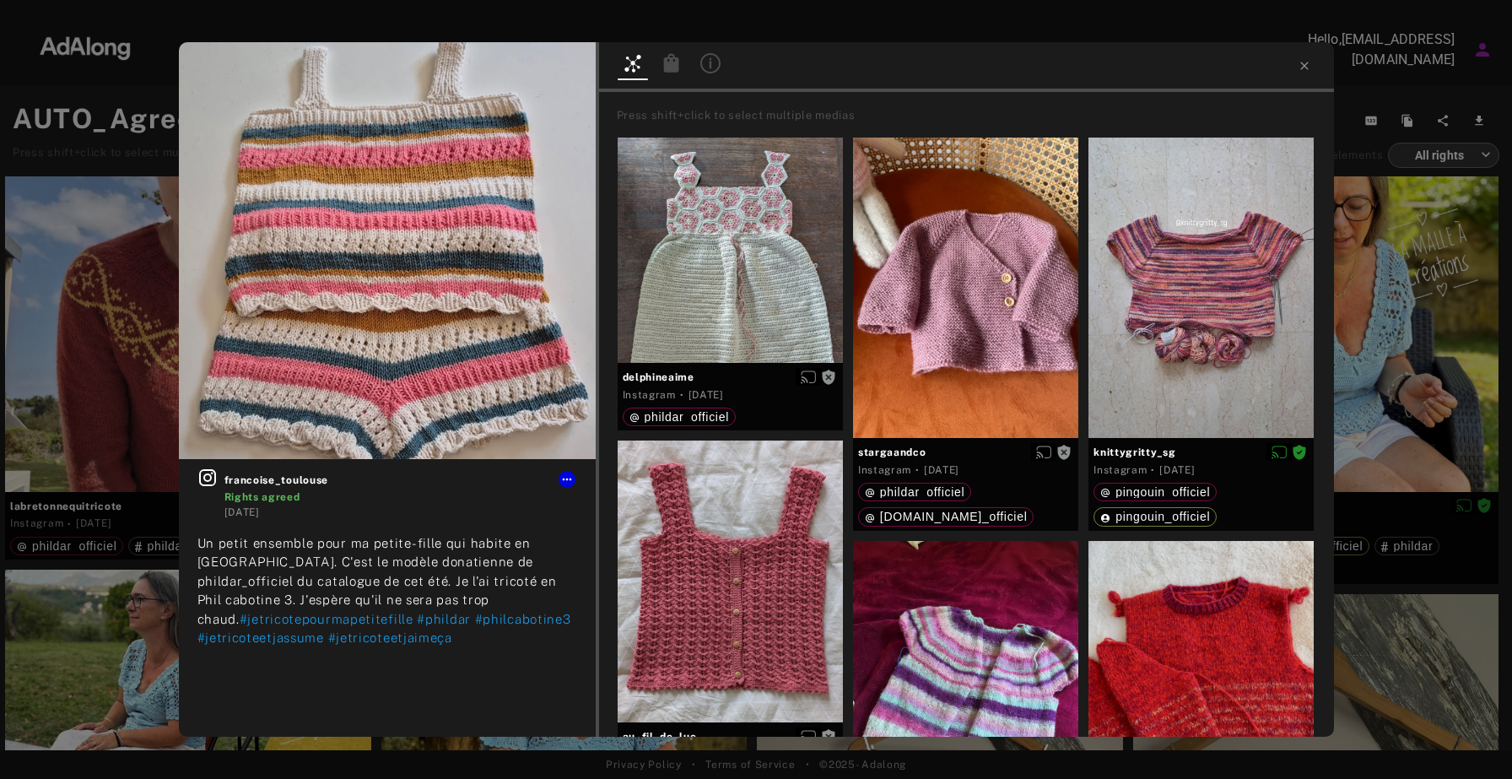
click at [670, 62] on icon at bounding box center [670, 62] width 15 height 19
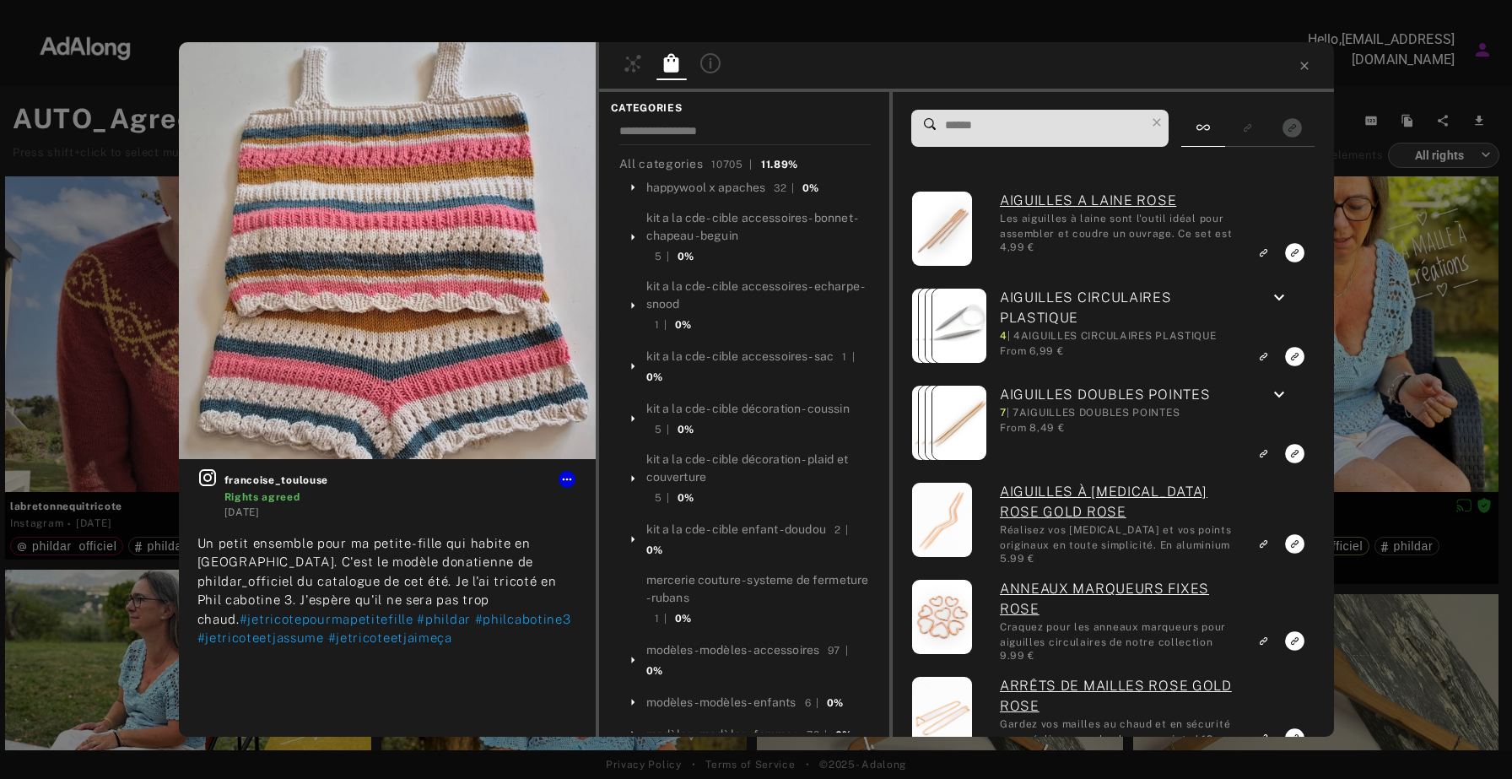
click at [1010, 132] on input at bounding box center [1044, 125] width 203 height 23
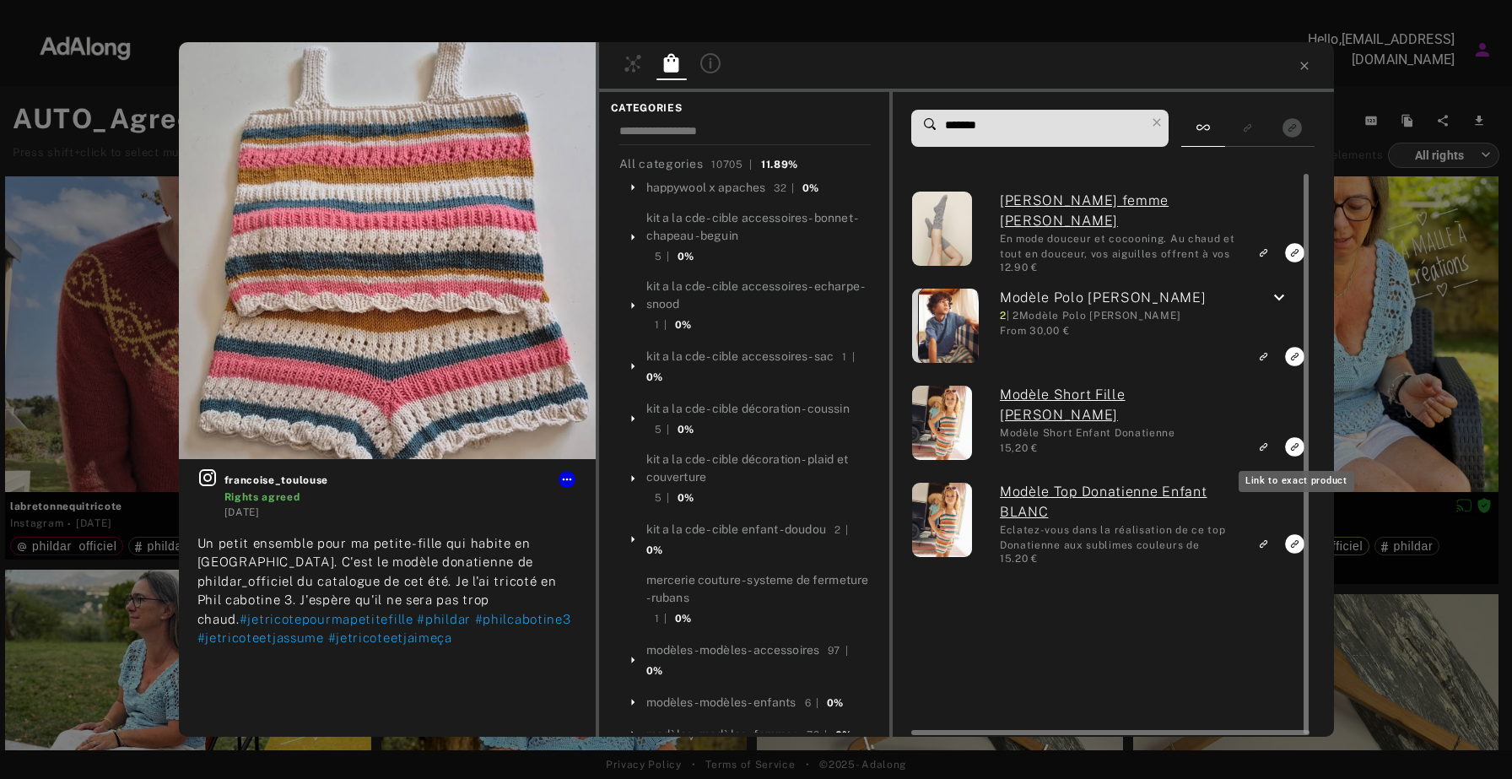
click at [1290, 262] on icon "Link to exact product" at bounding box center [1295, 252] width 19 height 19
click at [1294, 262] on icon "Link to exact product" at bounding box center [1295, 252] width 19 height 19
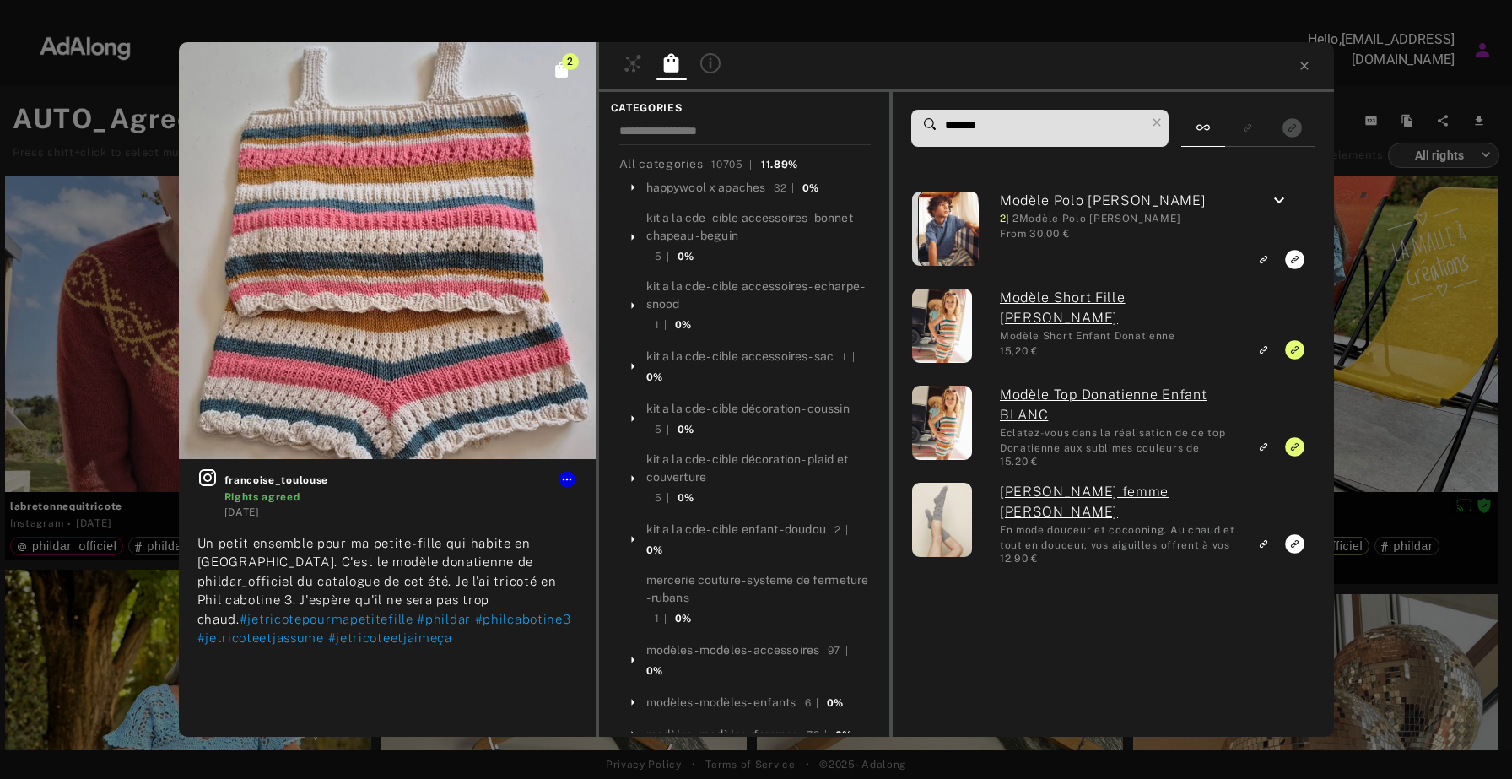
drag, startPoint x: 995, startPoint y: 122, endPoint x: 891, endPoint y: 121, distance: 103.8
click at [891, 121] on div "CATEGORIES All categories 10705 | 11.89% happywool x apaches 32 | 0% kit a la c…" at bounding box center [966, 414] width 735 height 645
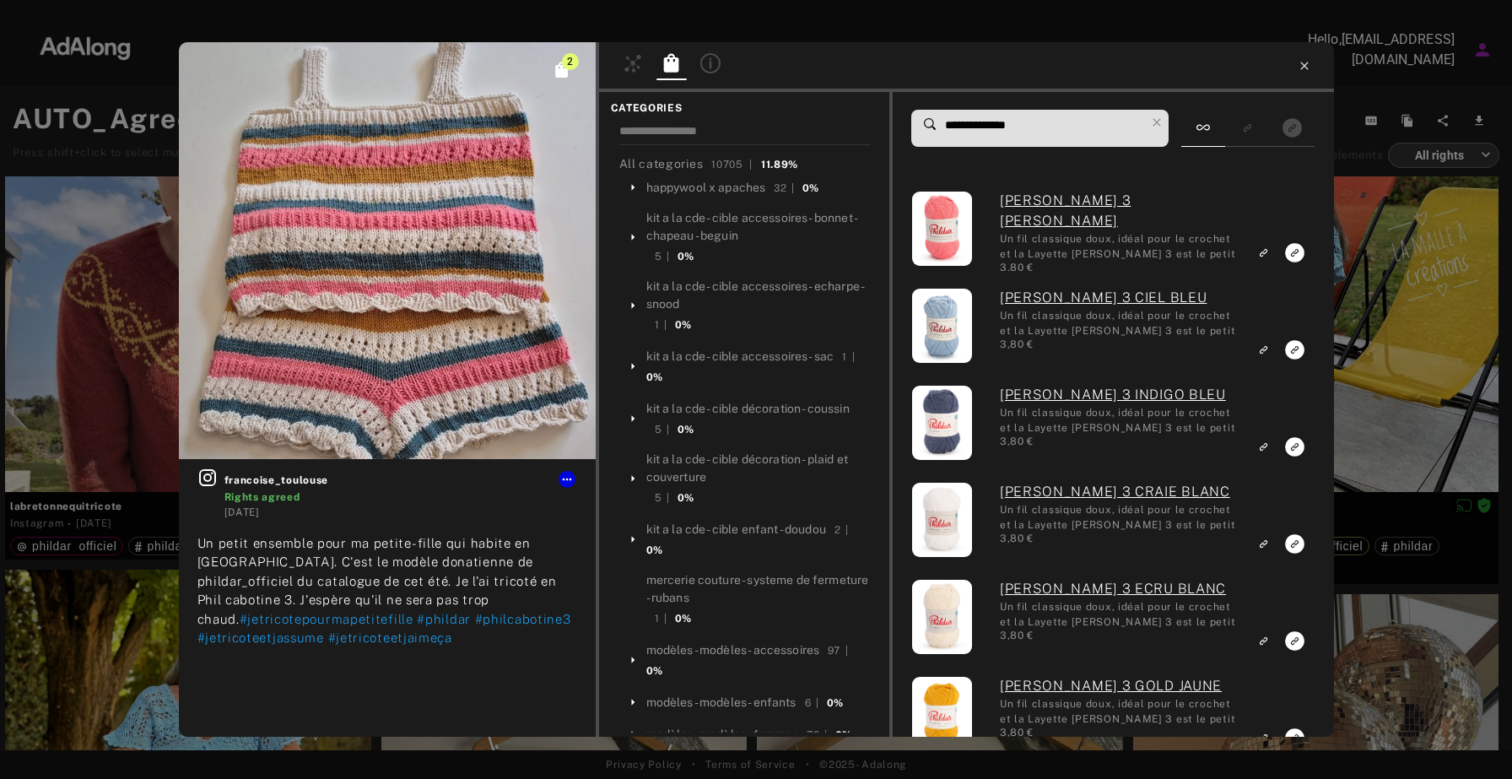
type input "**********"
click at [1300, 68] on icon at bounding box center [1305, 66] width 14 height 14
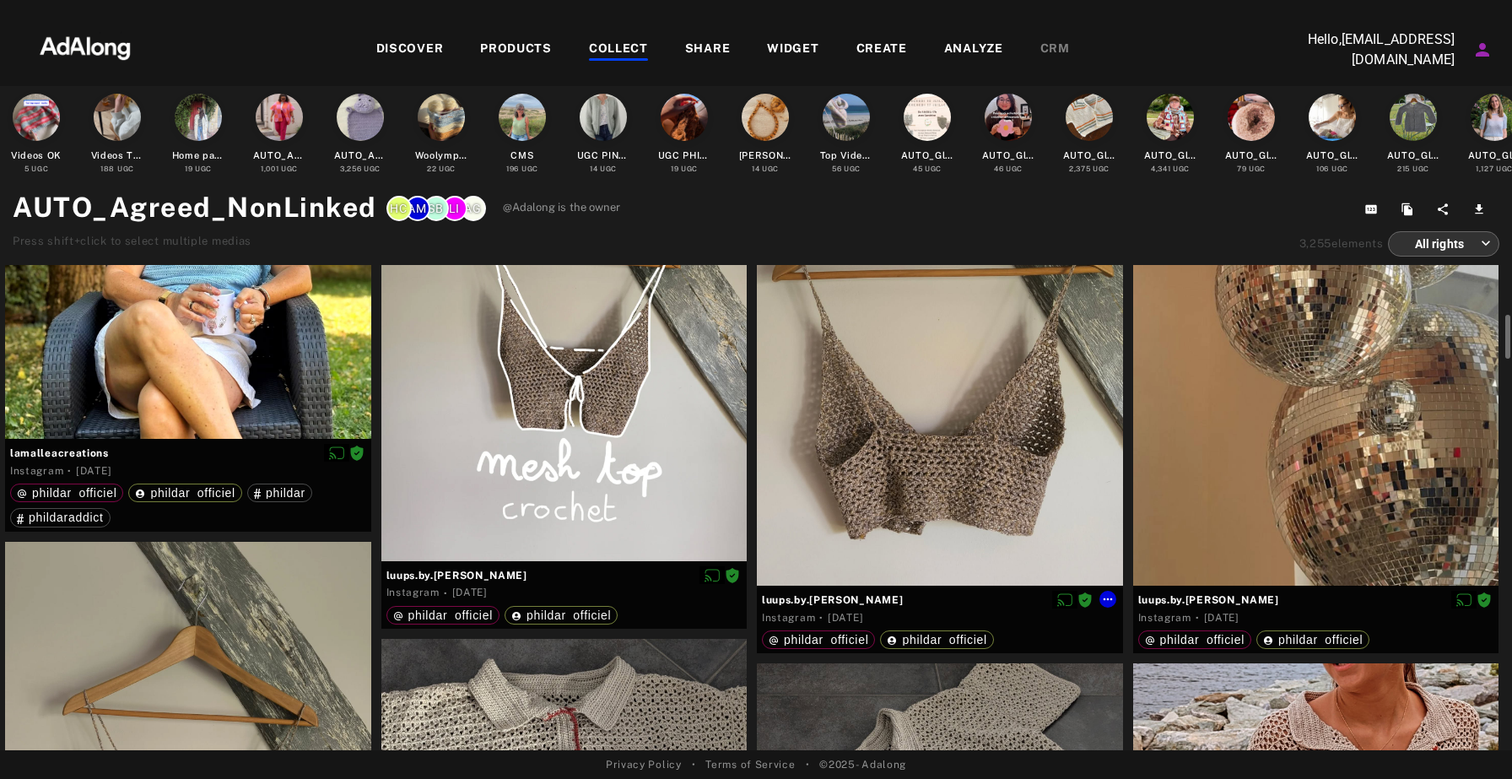
scroll to position [633, 0]
